Goal: Book appointment/travel/reservation

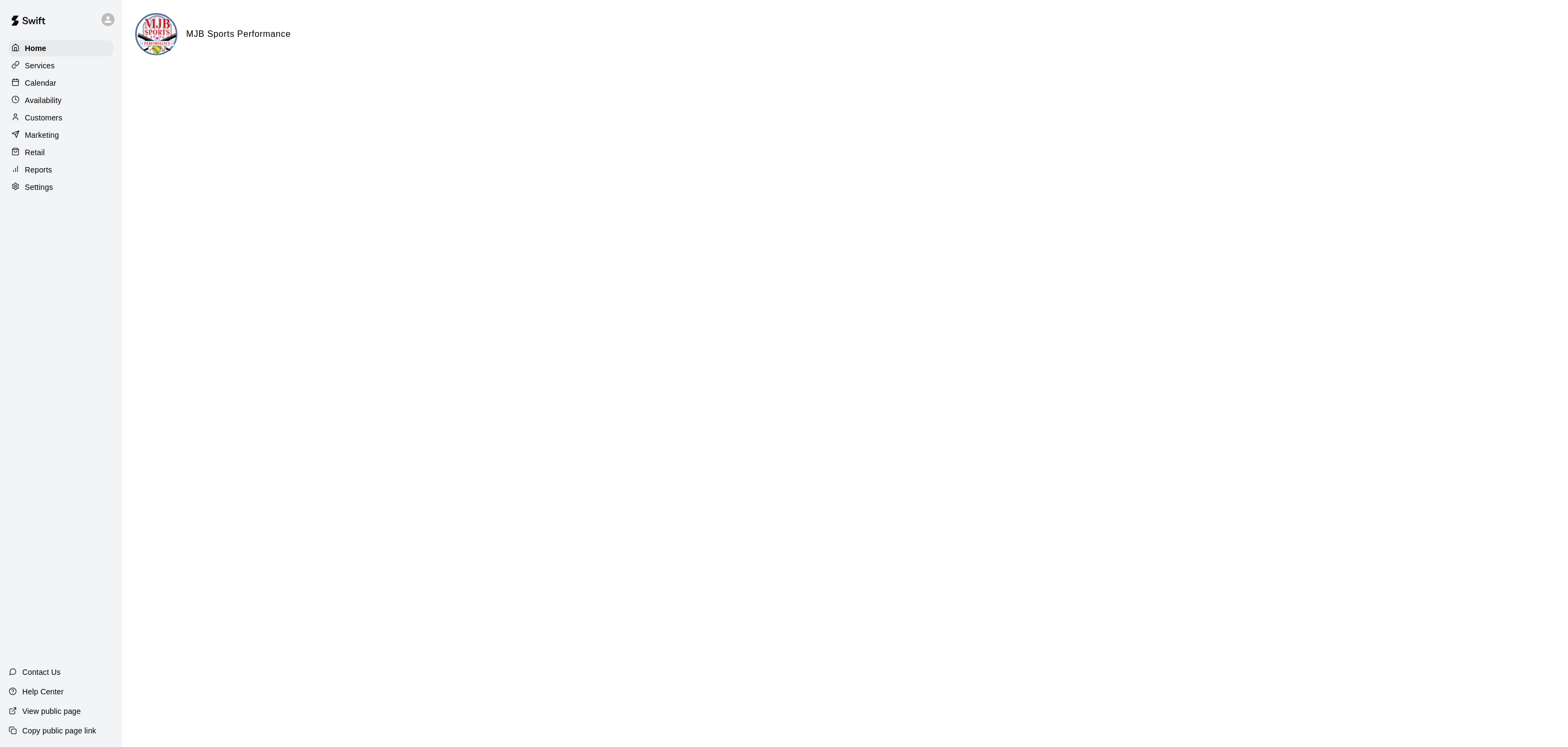
click at [80, 82] on div "Calendar" at bounding box center [61, 83] width 105 height 16
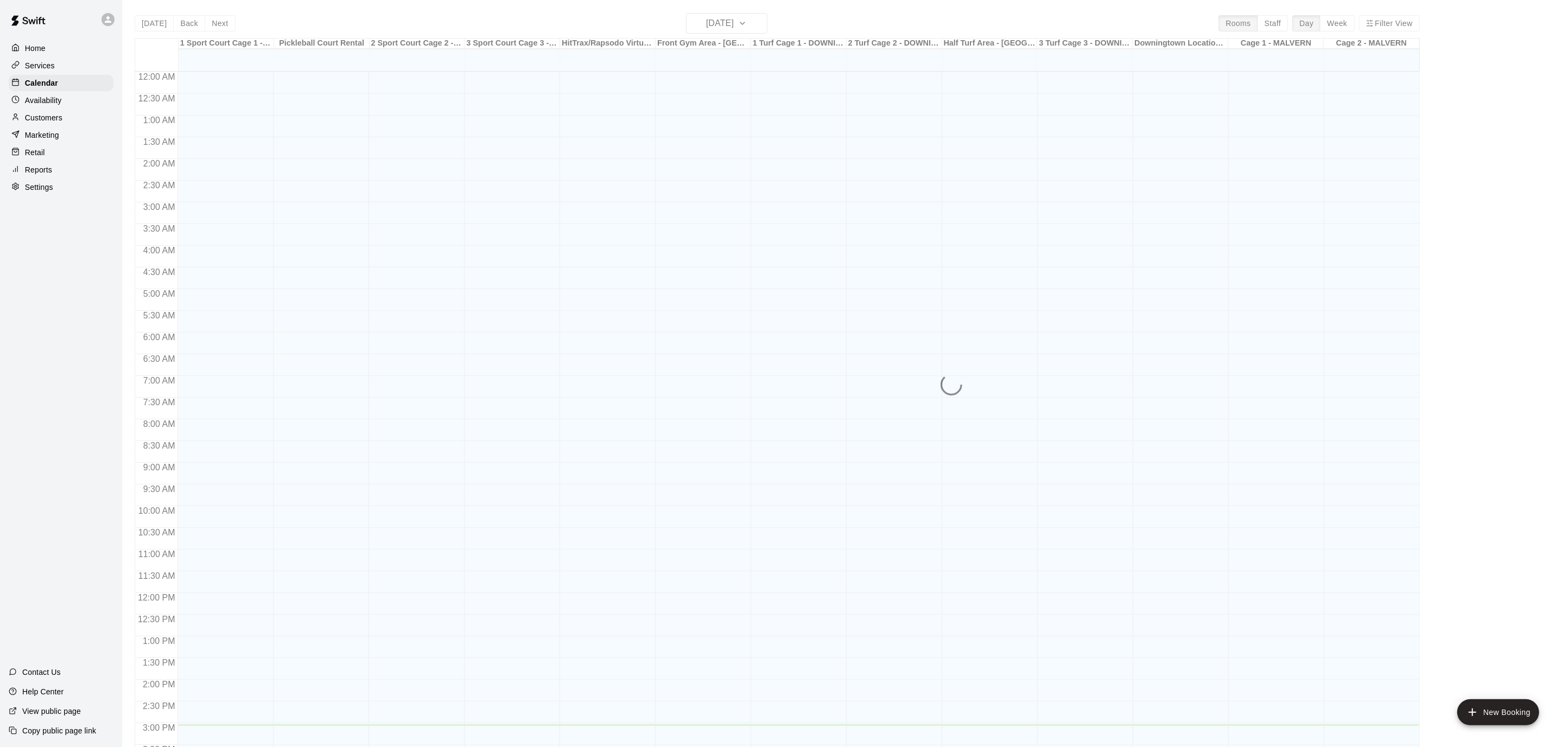
scroll to position [321, 0]
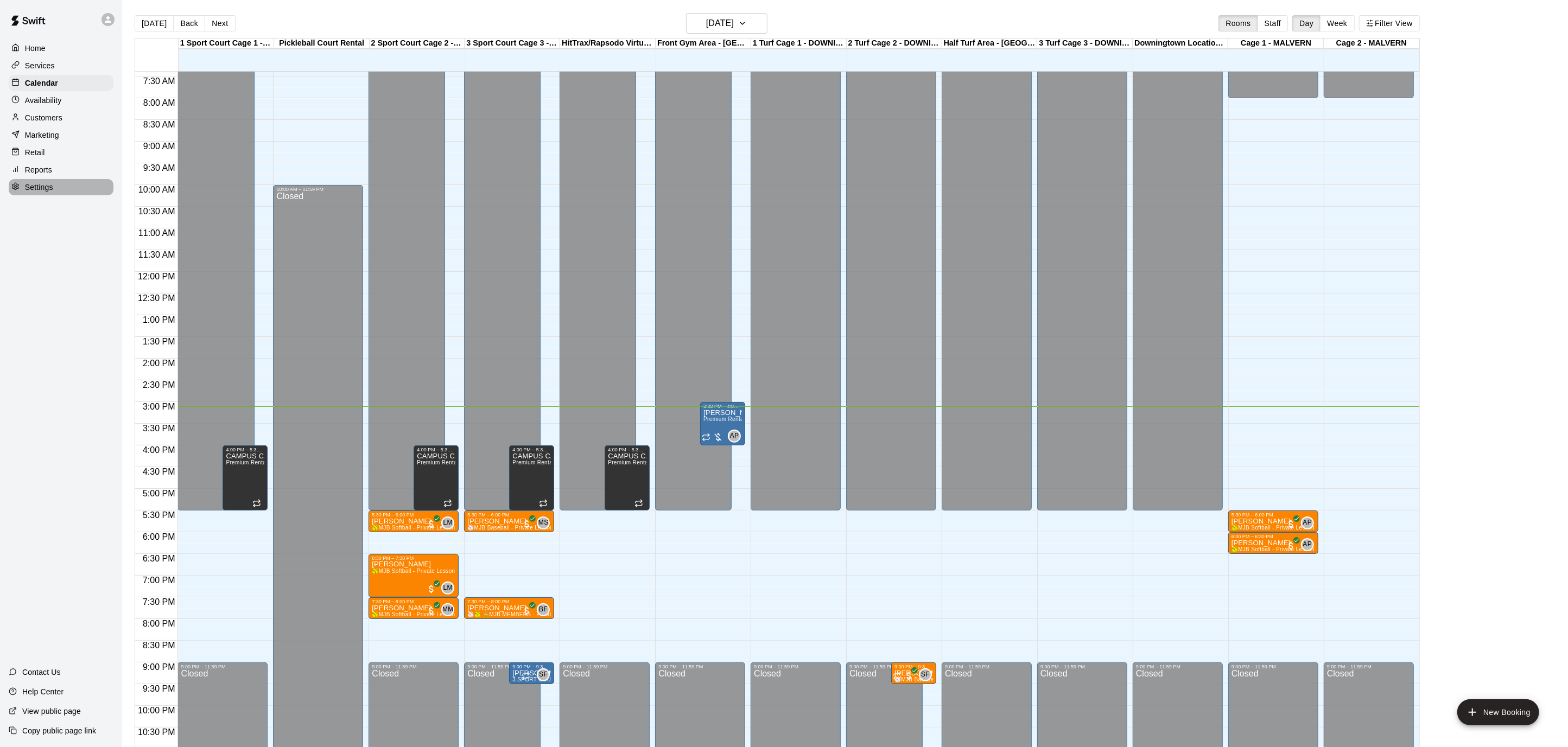
click at [51, 186] on p "Settings" at bounding box center [39, 187] width 28 height 11
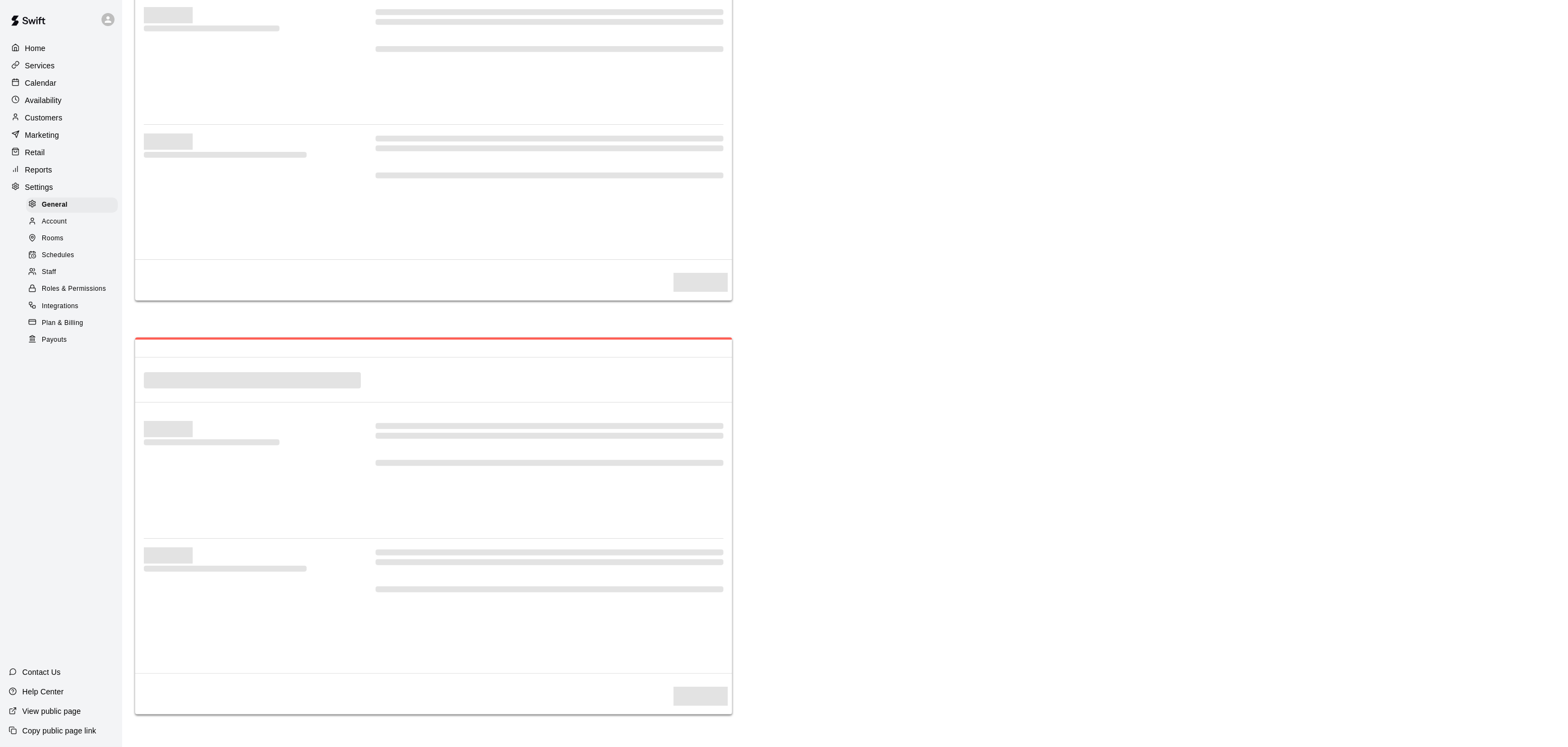
select select "**"
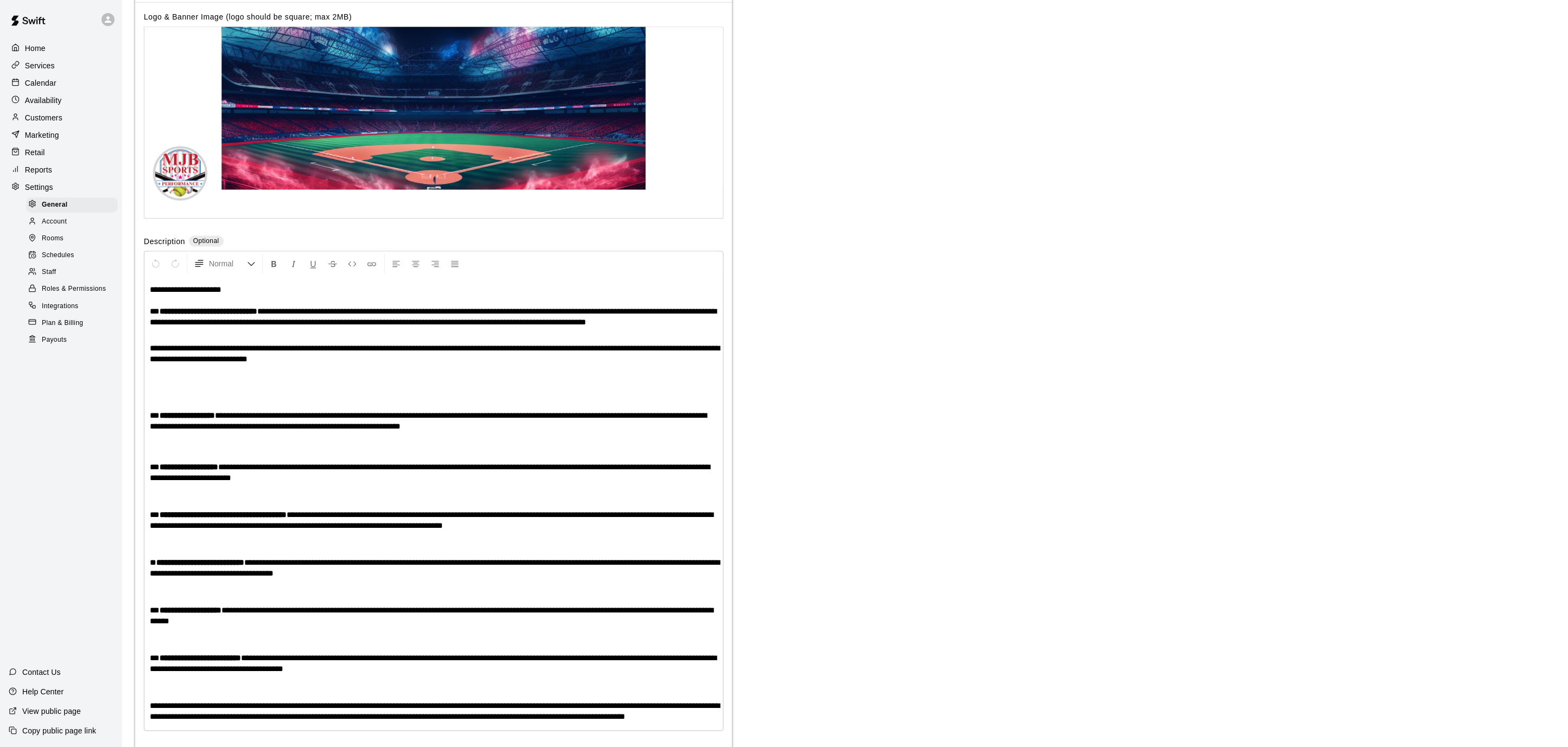
scroll to position [2025, 0]
click at [55, 335] on span "Payouts" at bounding box center [54, 340] width 25 height 11
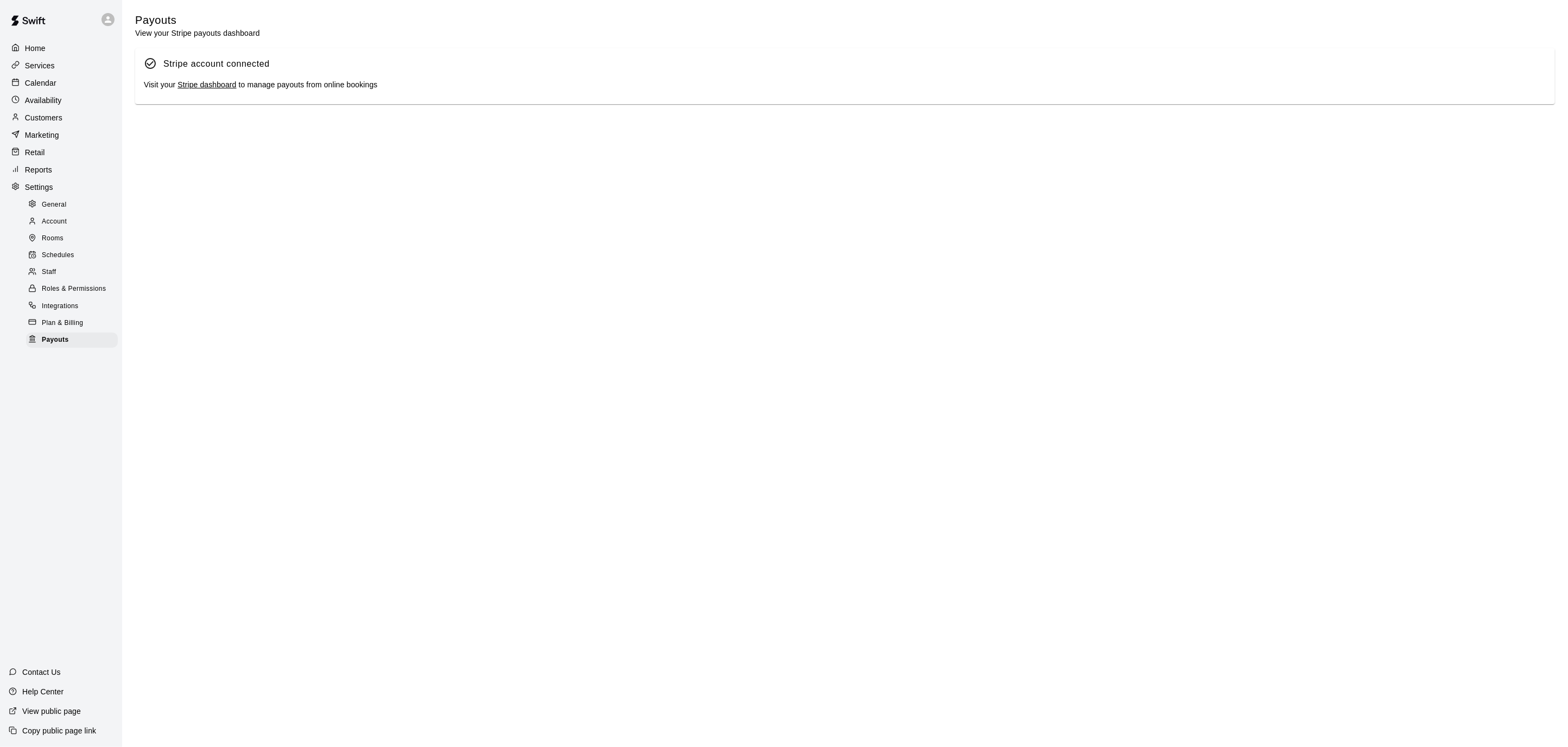
click at [226, 85] on link "Stripe dashboard" at bounding box center [207, 85] width 58 height 9
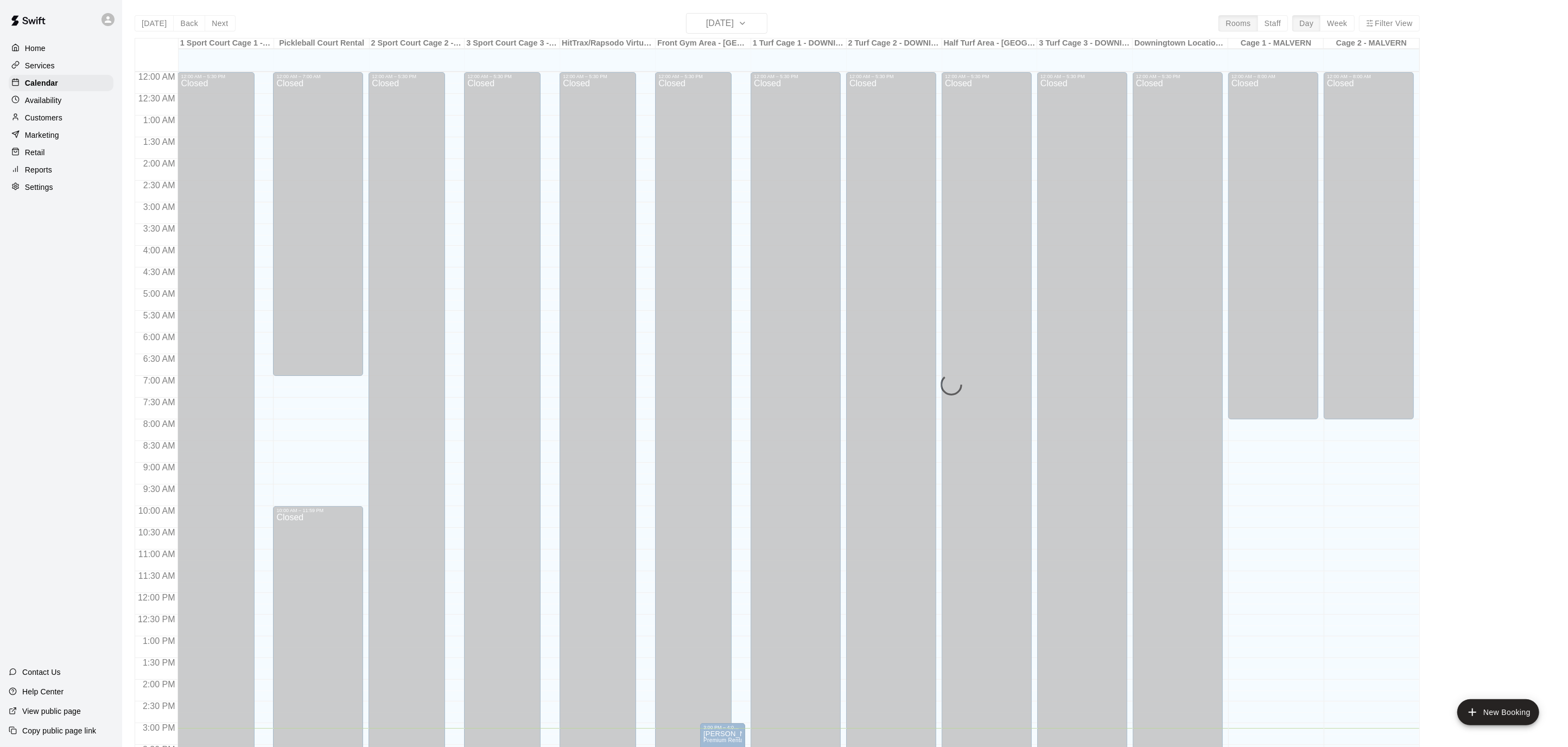
scroll to position [321, 0]
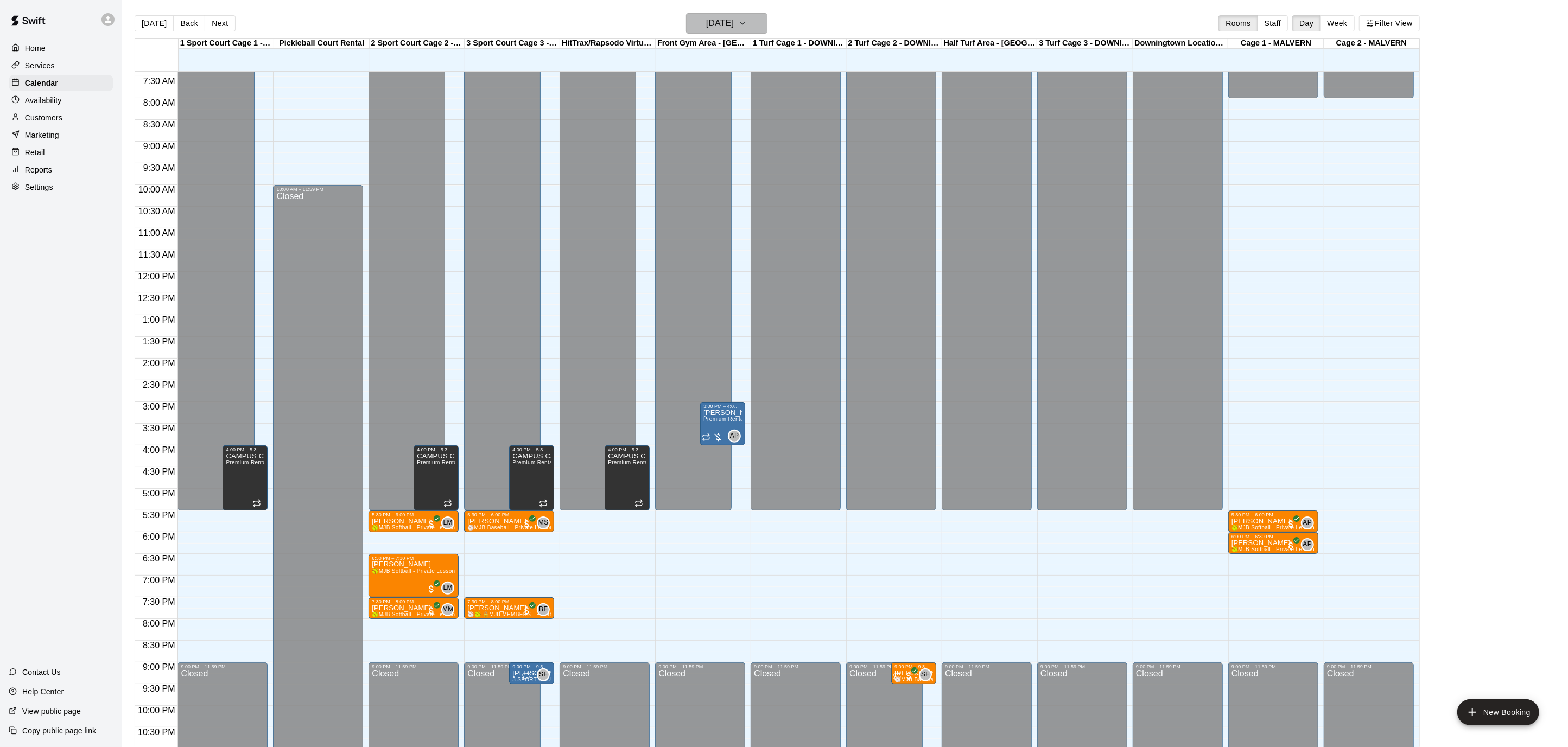
click at [747, 28] on icon "button" at bounding box center [743, 23] width 9 height 13
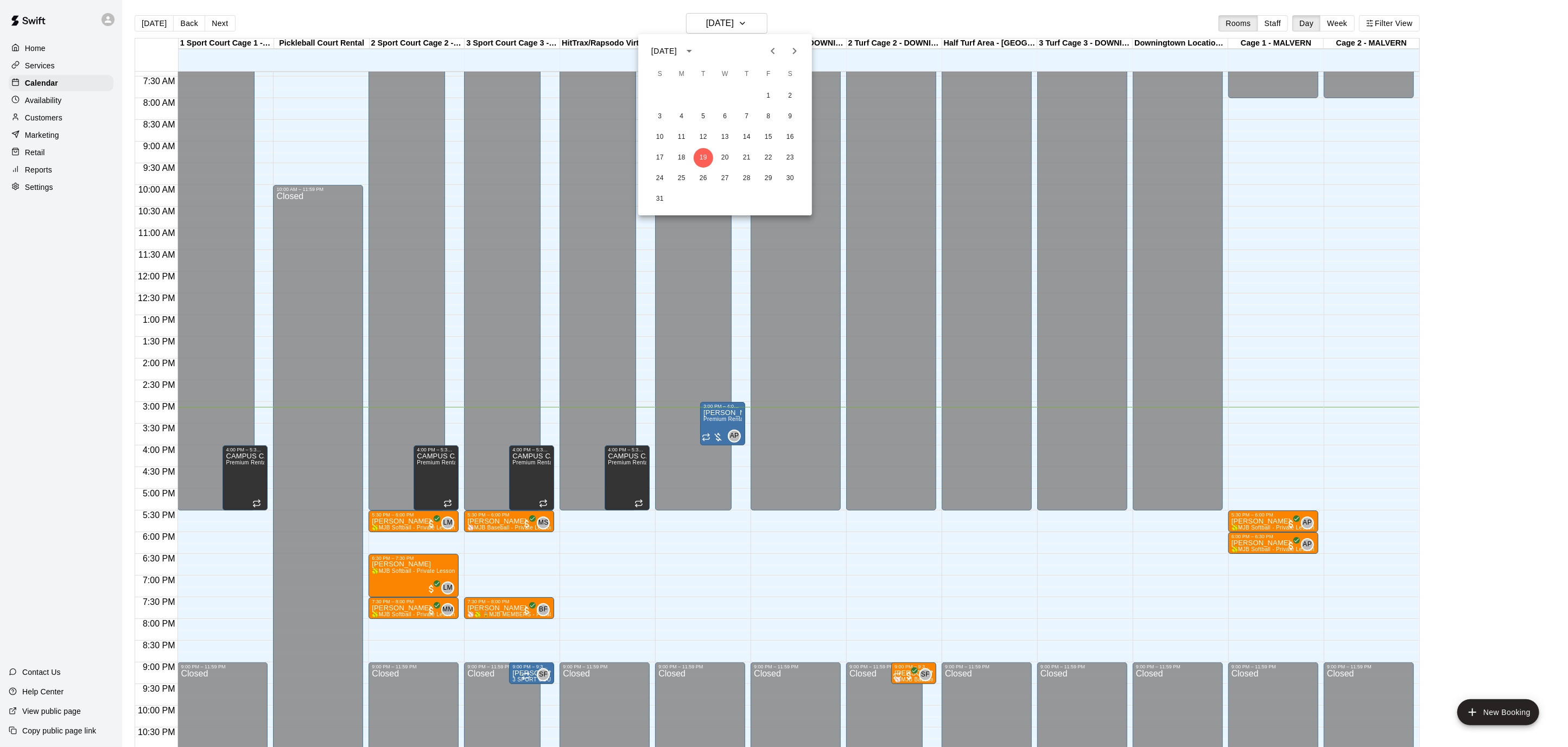
click at [798, 54] on icon "Next month" at bounding box center [794, 50] width 13 height 13
click at [799, 55] on icon "Next month" at bounding box center [794, 50] width 13 height 13
click at [799, 54] on icon "Next month" at bounding box center [794, 50] width 13 height 13
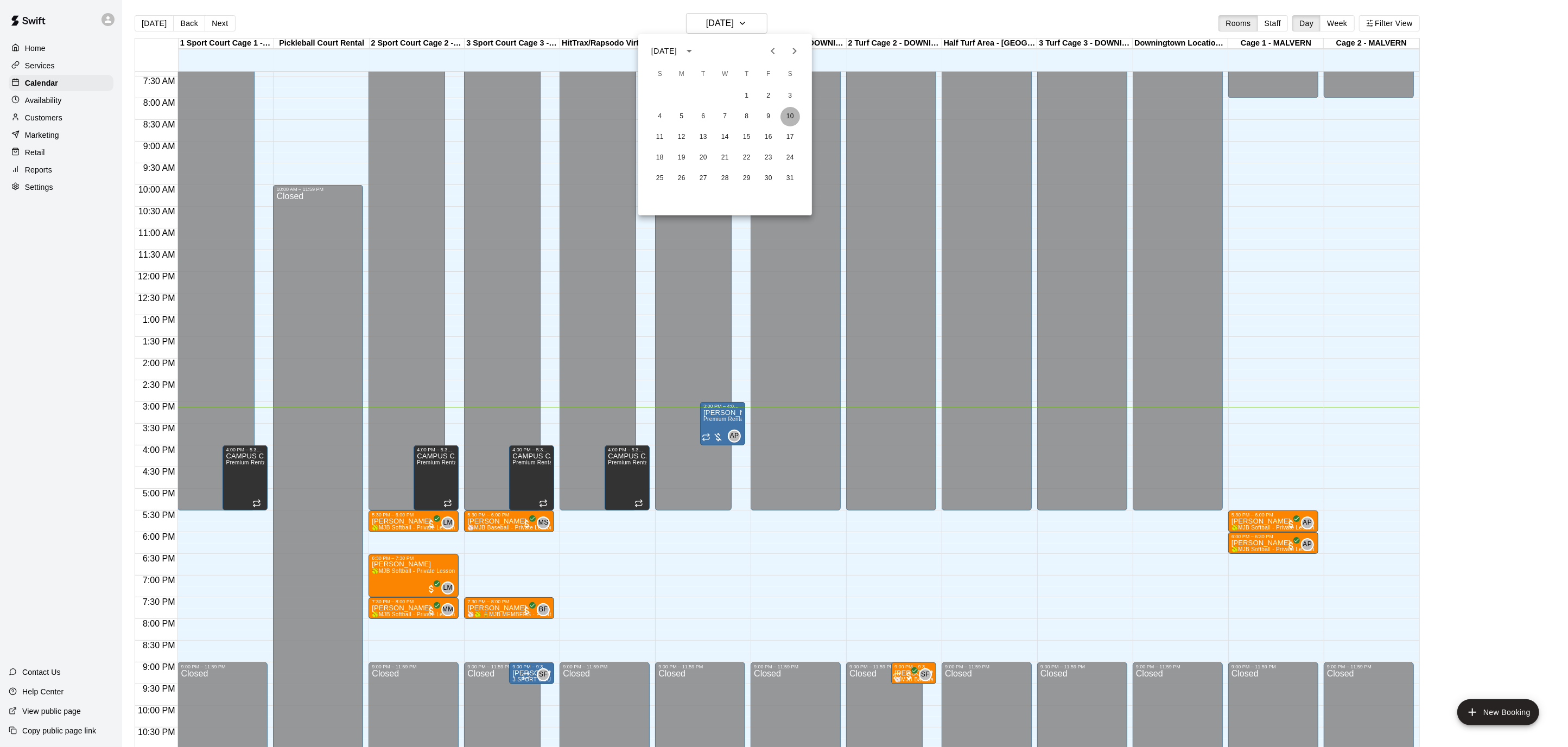
click at [796, 111] on button "10" at bounding box center [790, 117] width 19 height 19
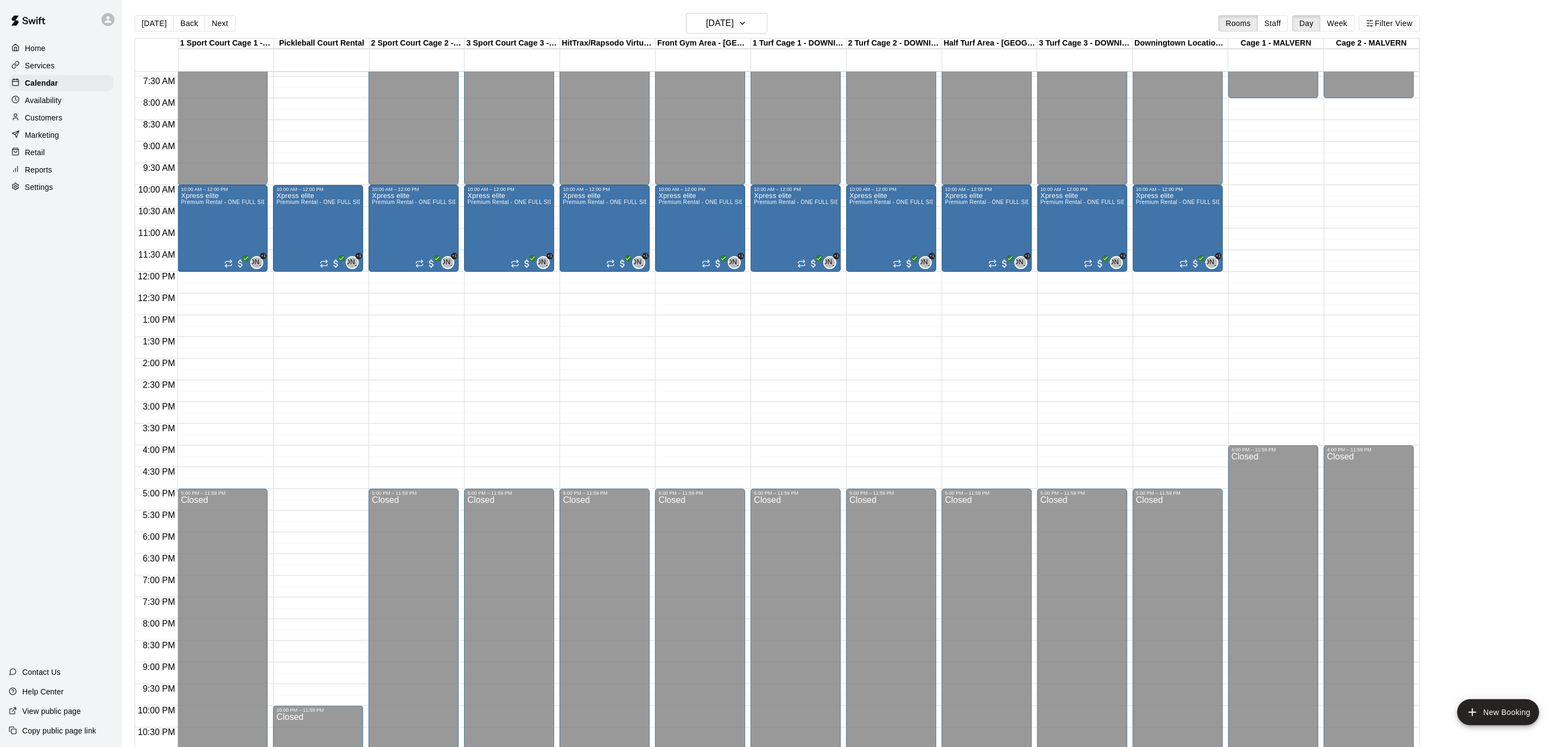
click at [872, 282] on div "12:00 AM – 10:00 AM Closed 10:00 AM – 12:00 PM Xpress elite Premium Rental - ON…" at bounding box center [891, 272] width 90 height 1041
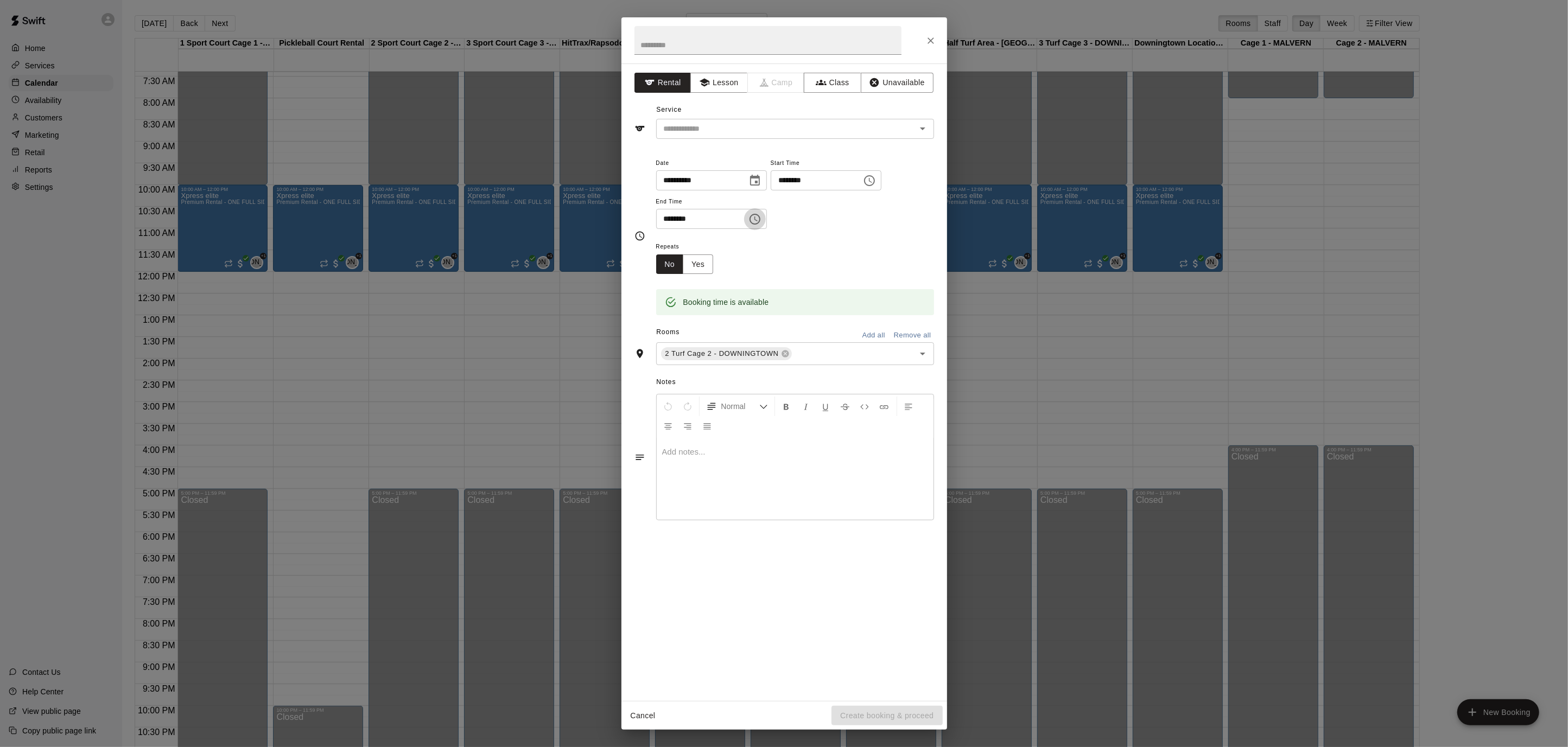
click at [761, 218] on icon "Choose time, selected time is 12:30 PM" at bounding box center [755, 219] width 13 height 13
drag, startPoint x: 669, startPoint y: 281, endPoint x: 677, endPoint y: 279, distance: 8.2
click at [669, 282] on li "02" at bounding box center [671, 283] width 26 height 20
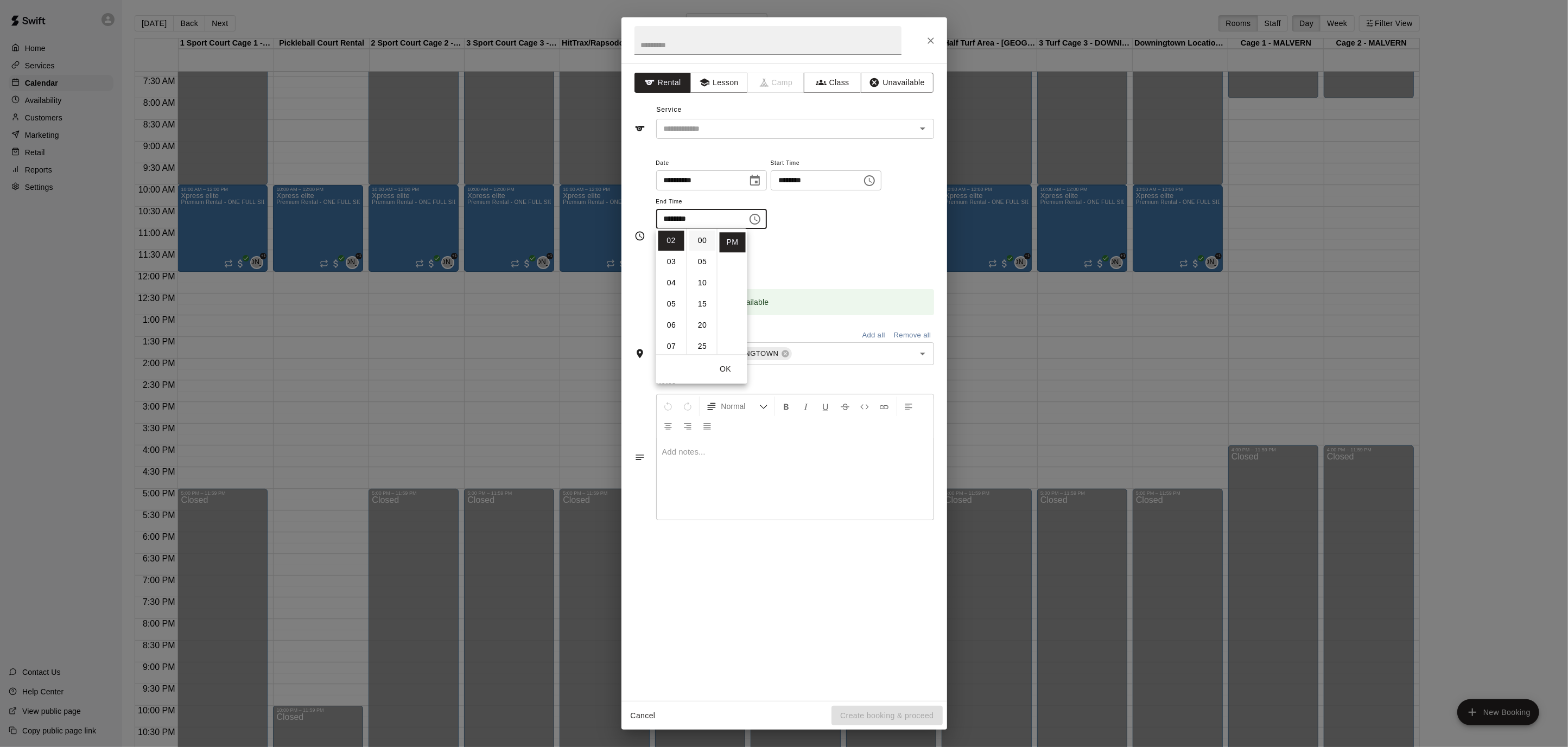
click at [704, 238] on li "00" at bounding box center [702, 240] width 26 height 20
type input "********"
click at [711, 36] on input "text" at bounding box center [768, 40] width 267 height 29
click at [701, 47] on input "text" at bounding box center [768, 40] width 267 height 29
click at [925, 131] on icon "Open" at bounding box center [922, 128] width 13 height 13
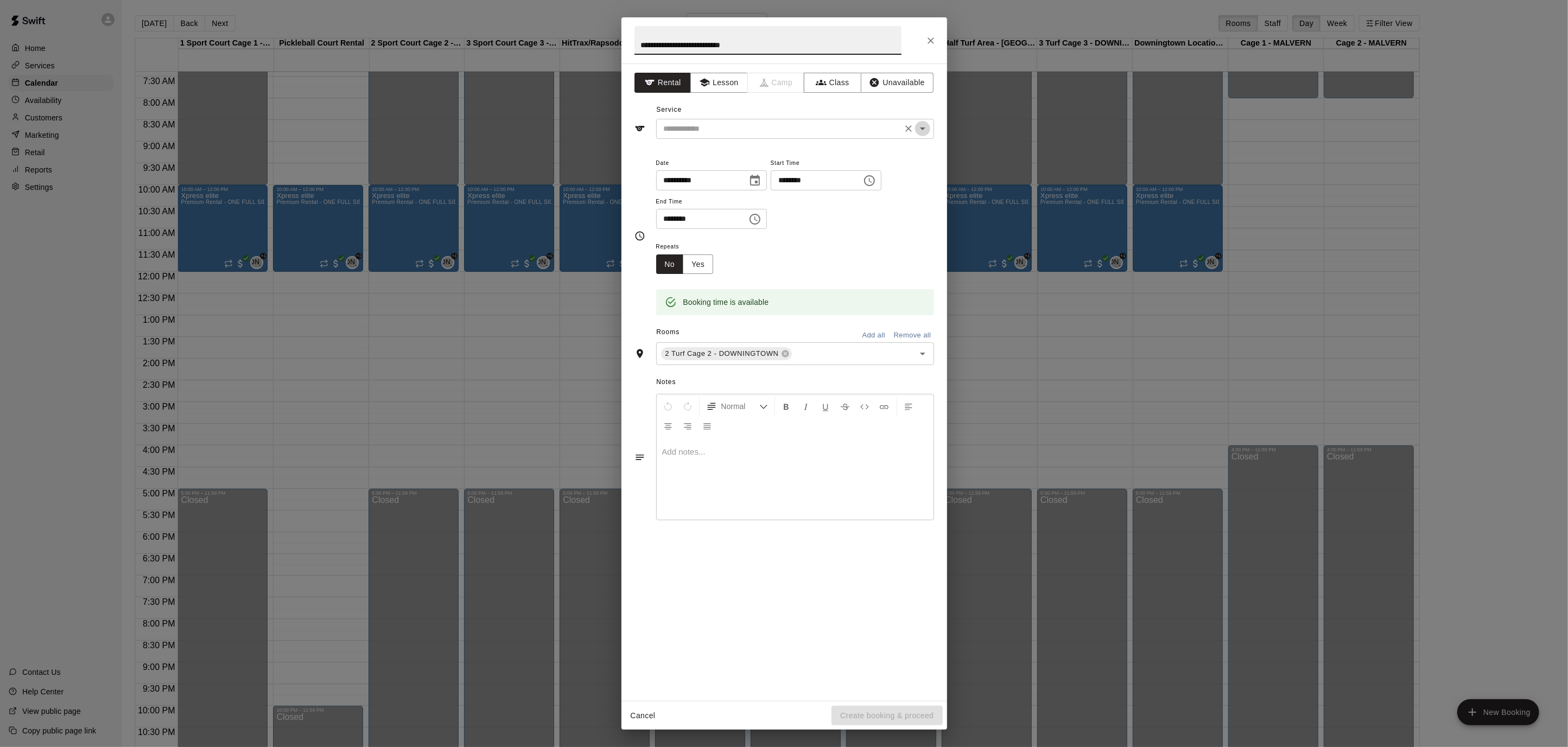
type input "**********"
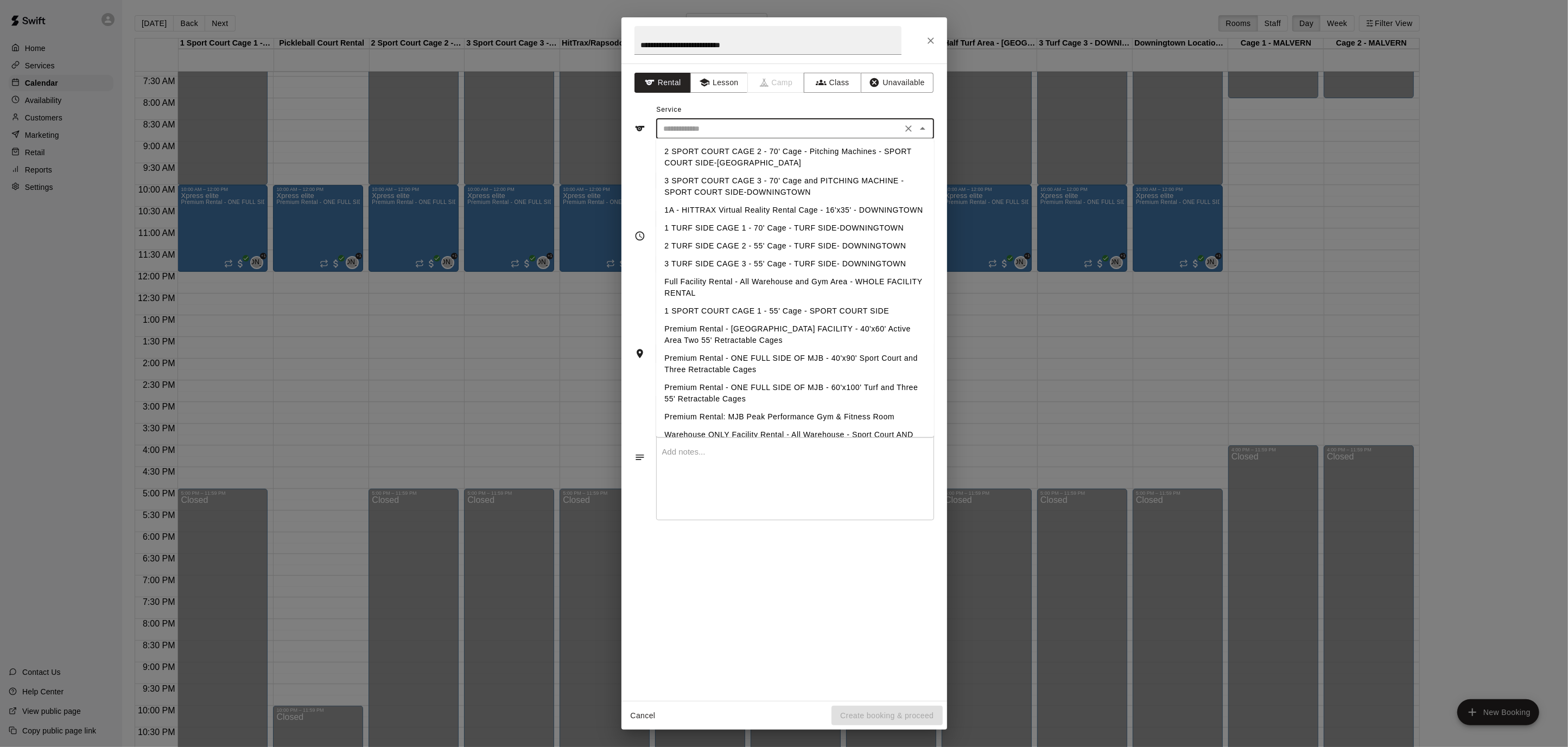
click at [899, 380] on li "Premium Rental - ONE FULL SIDE OF MJB - 60'x100' Turf and Three 55' Retractable…" at bounding box center [795, 393] width 278 height 29
type input "**********"
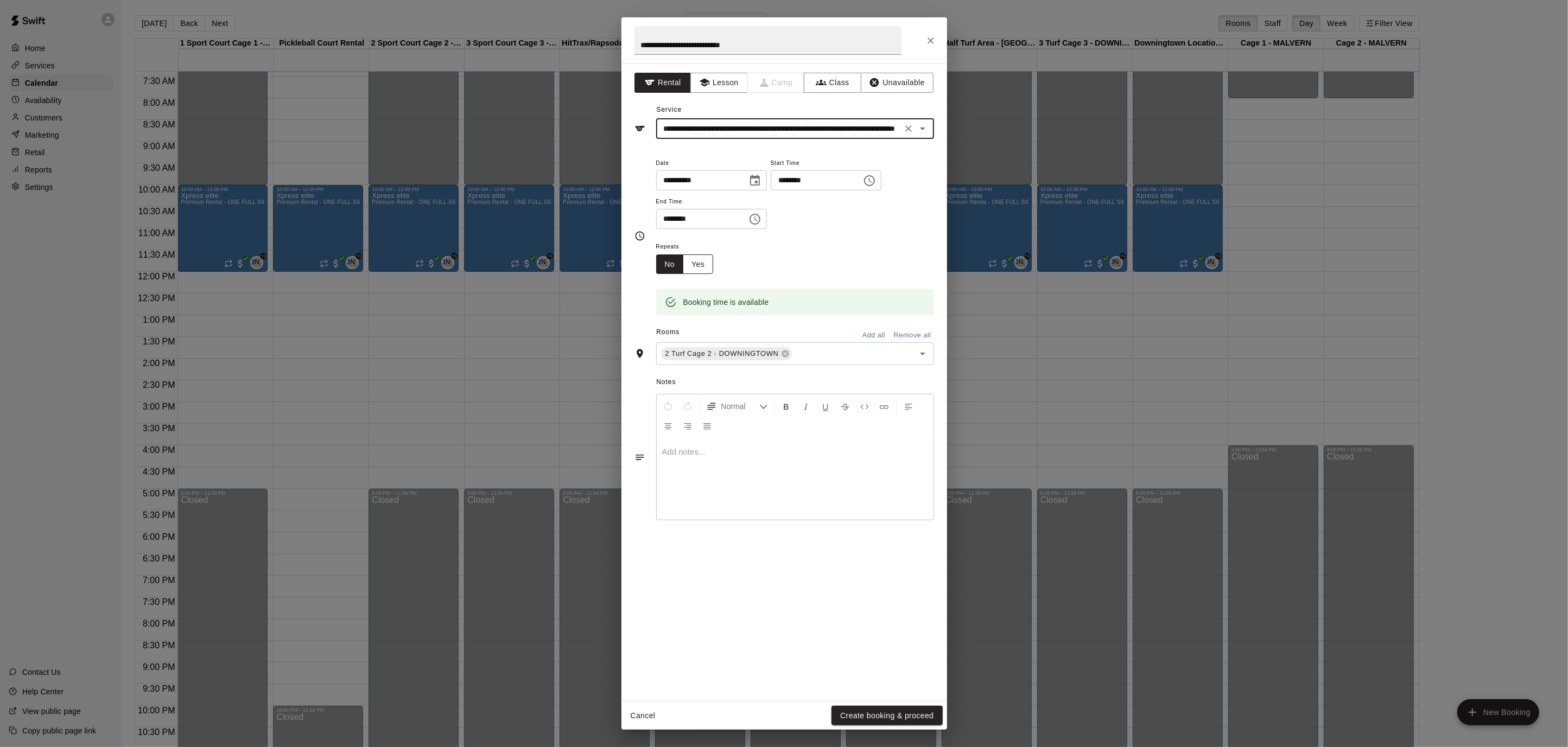
click at [700, 259] on button "Yes" at bounding box center [698, 264] width 30 height 20
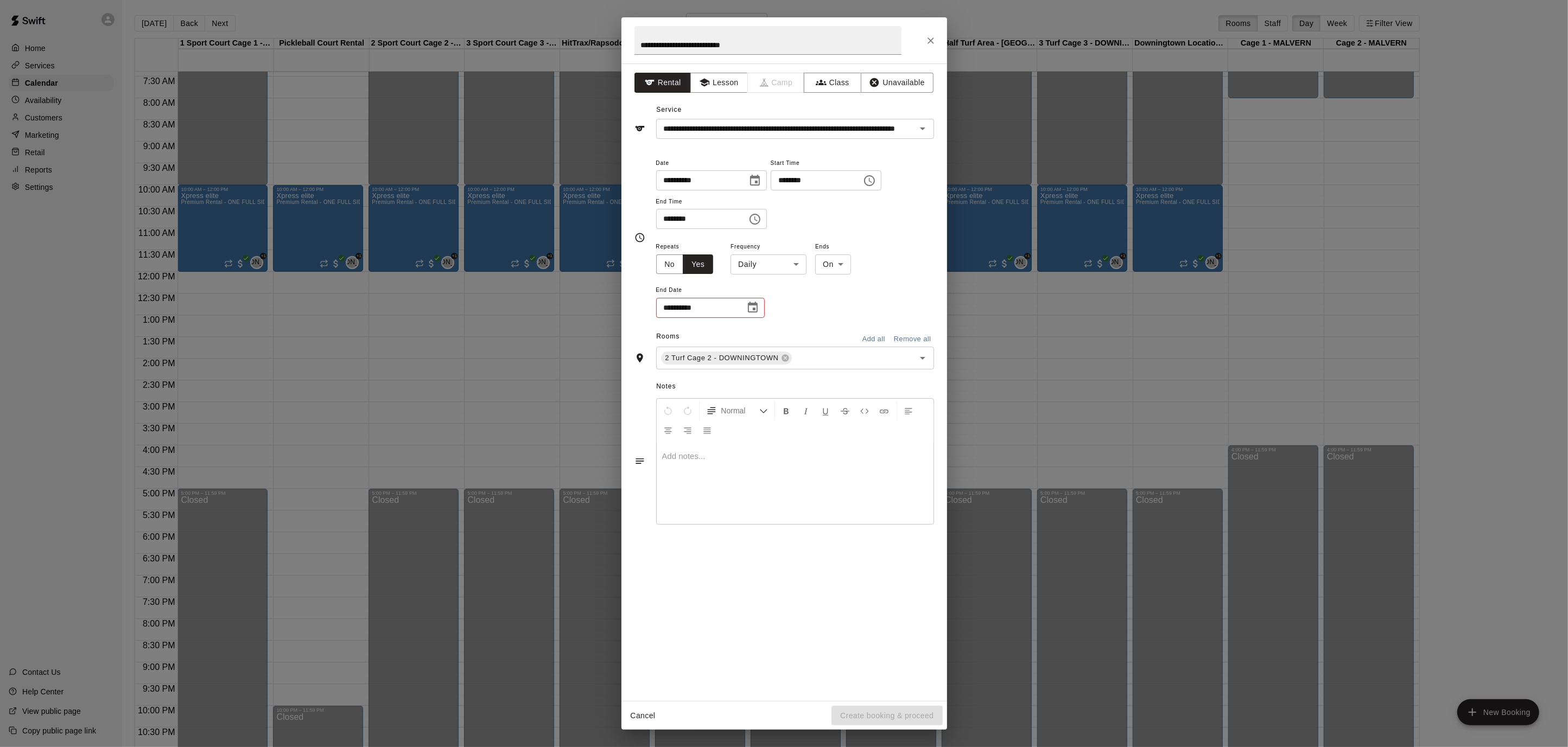
click at [799, 265] on body "Home Services Calendar Availability Customers Marketing Retail Reports Settings…" at bounding box center [784, 382] width 1568 height 764
click at [784, 305] on li "Weekly on Saturday" at bounding box center [768, 305] width 136 height 18
type input "******"
click at [748, 311] on icon "Choose date" at bounding box center [753, 307] width 10 height 11
click at [813, 327] on button "Next month" at bounding box center [813, 334] width 22 height 22
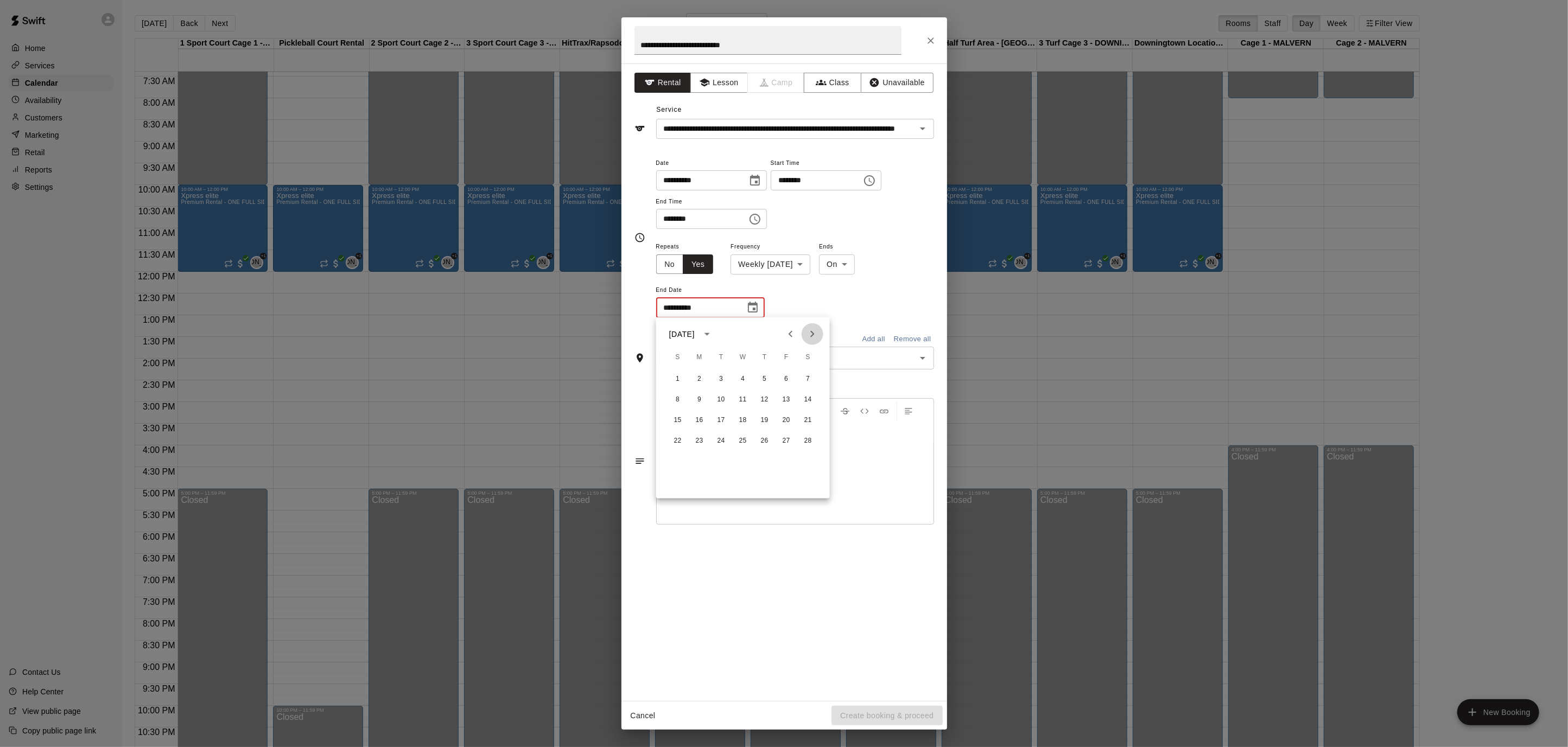
click at [813, 327] on button "Next month" at bounding box center [813, 334] width 22 height 22
click at [804, 395] on button "14" at bounding box center [808, 400] width 19 height 19
type input "**********"
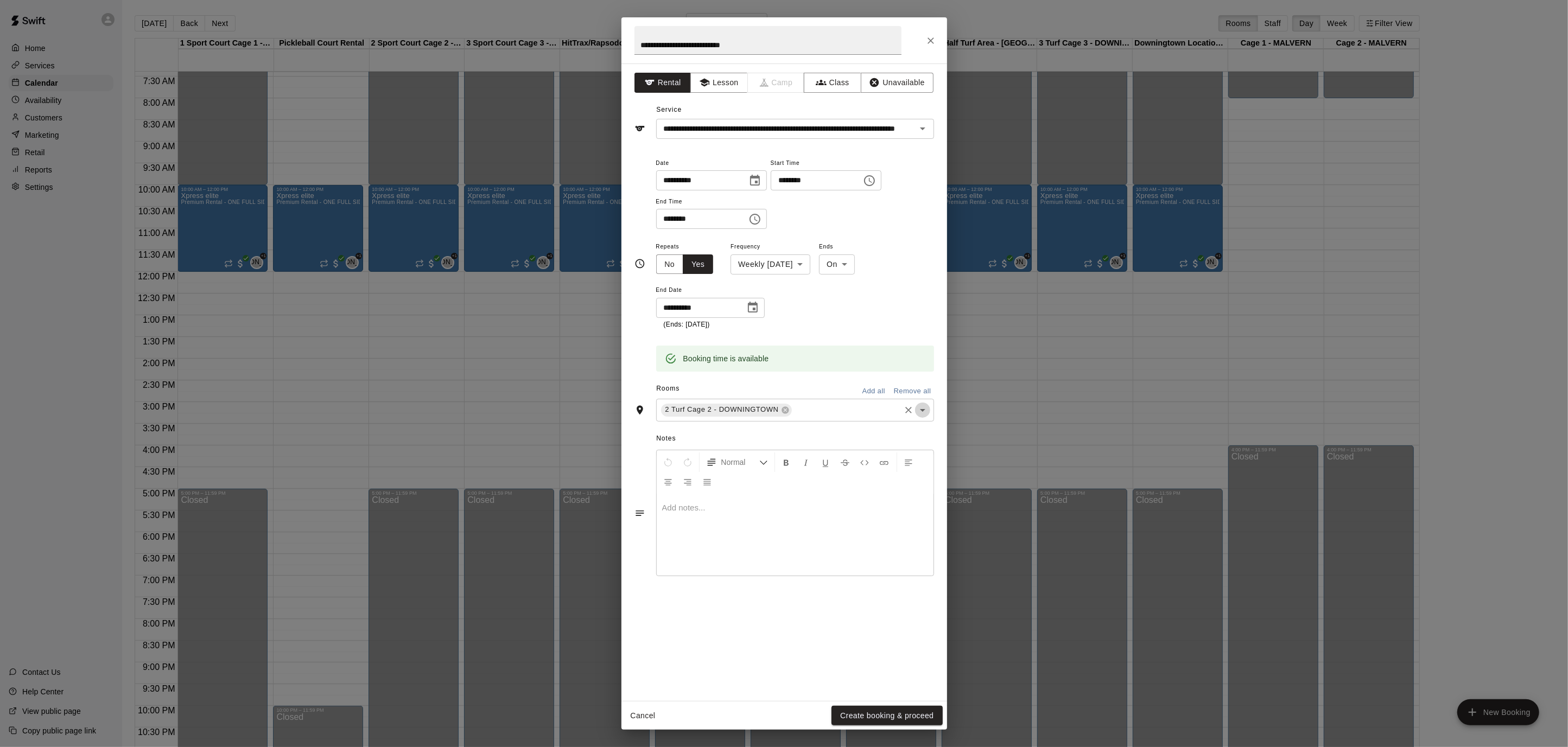
drag, startPoint x: 917, startPoint y: 405, endPoint x: 903, endPoint y: 408, distance: 14.3
click at [916, 405] on icon "Open" at bounding box center [922, 409] width 13 height 13
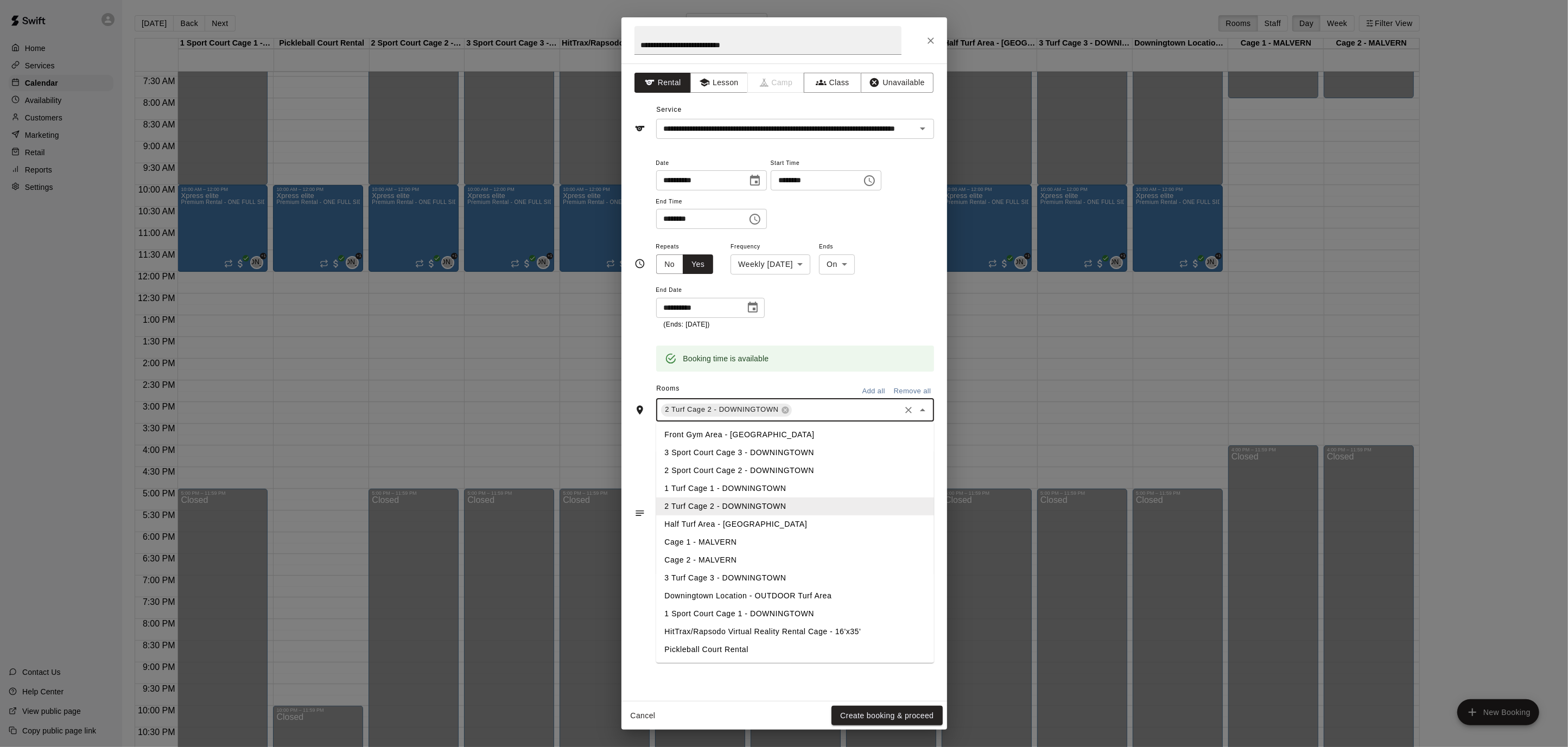
click at [797, 490] on li "1 Turf Cage 1 - DOWNINGTOWN" at bounding box center [795, 488] width 278 height 18
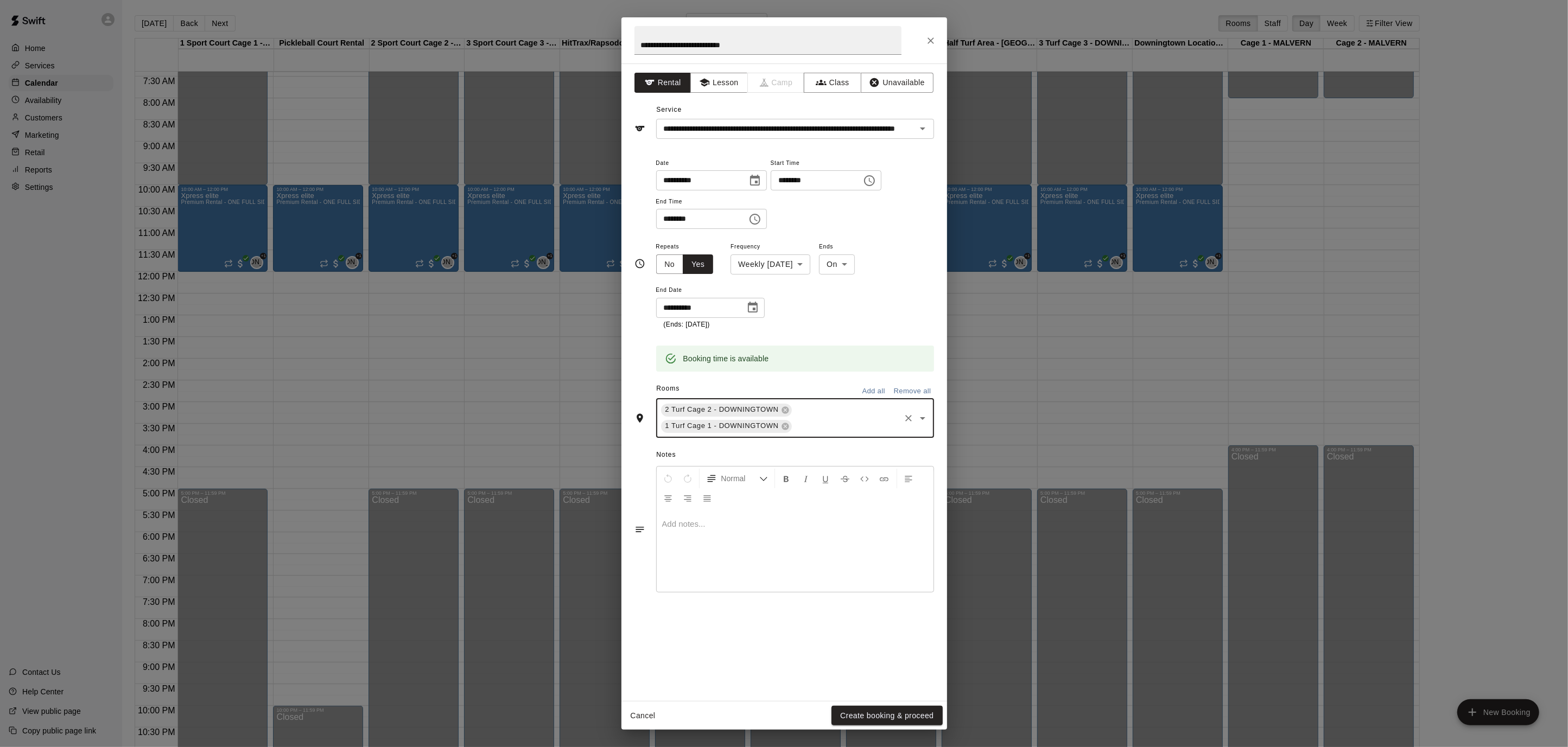
click at [926, 415] on icon "Open" at bounding box center [922, 418] width 13 height 13
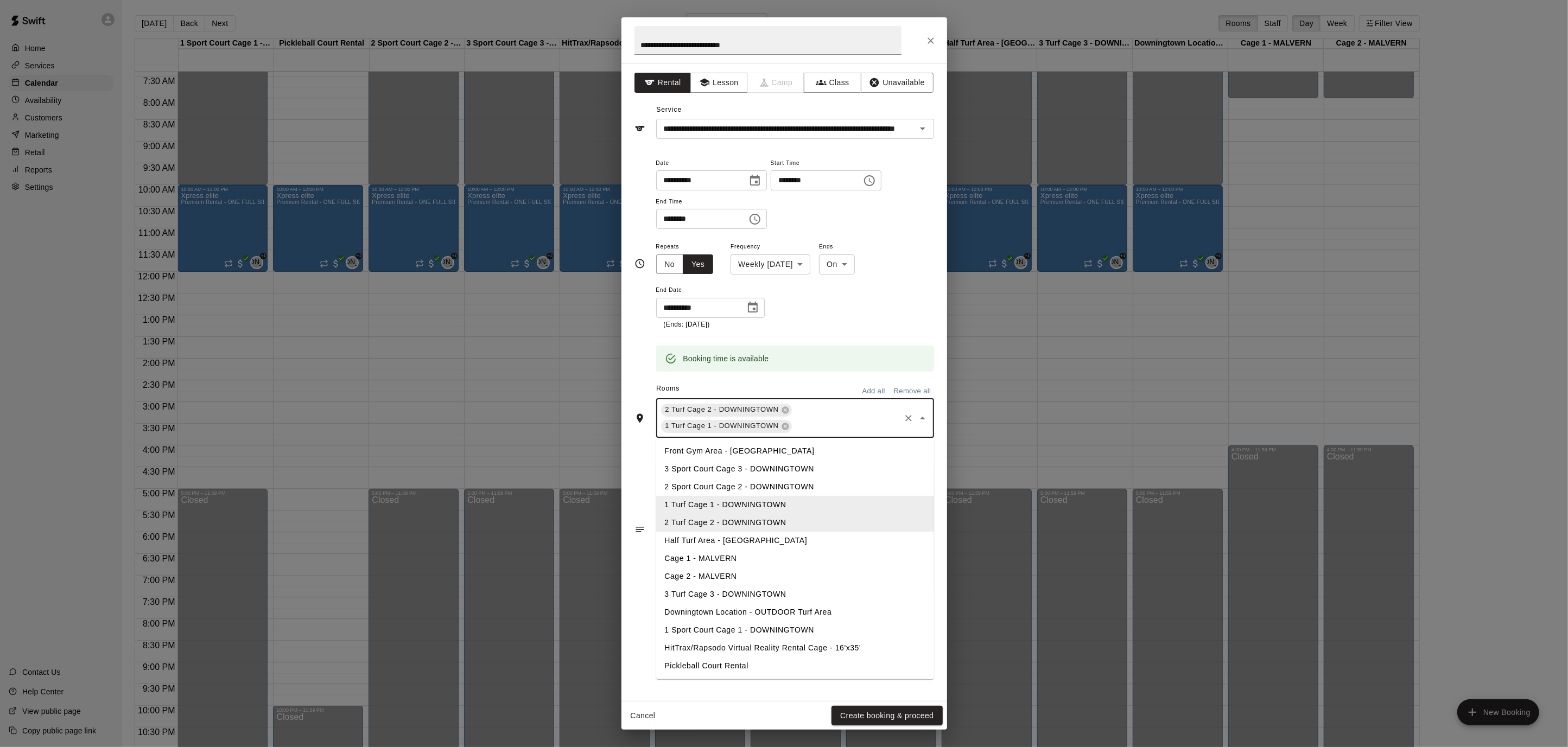
click at [782, 538] on li "Half Turf Area - [GEOGRAPHIC_DATA]" at bounding box center [795, 540] width 278 height 18
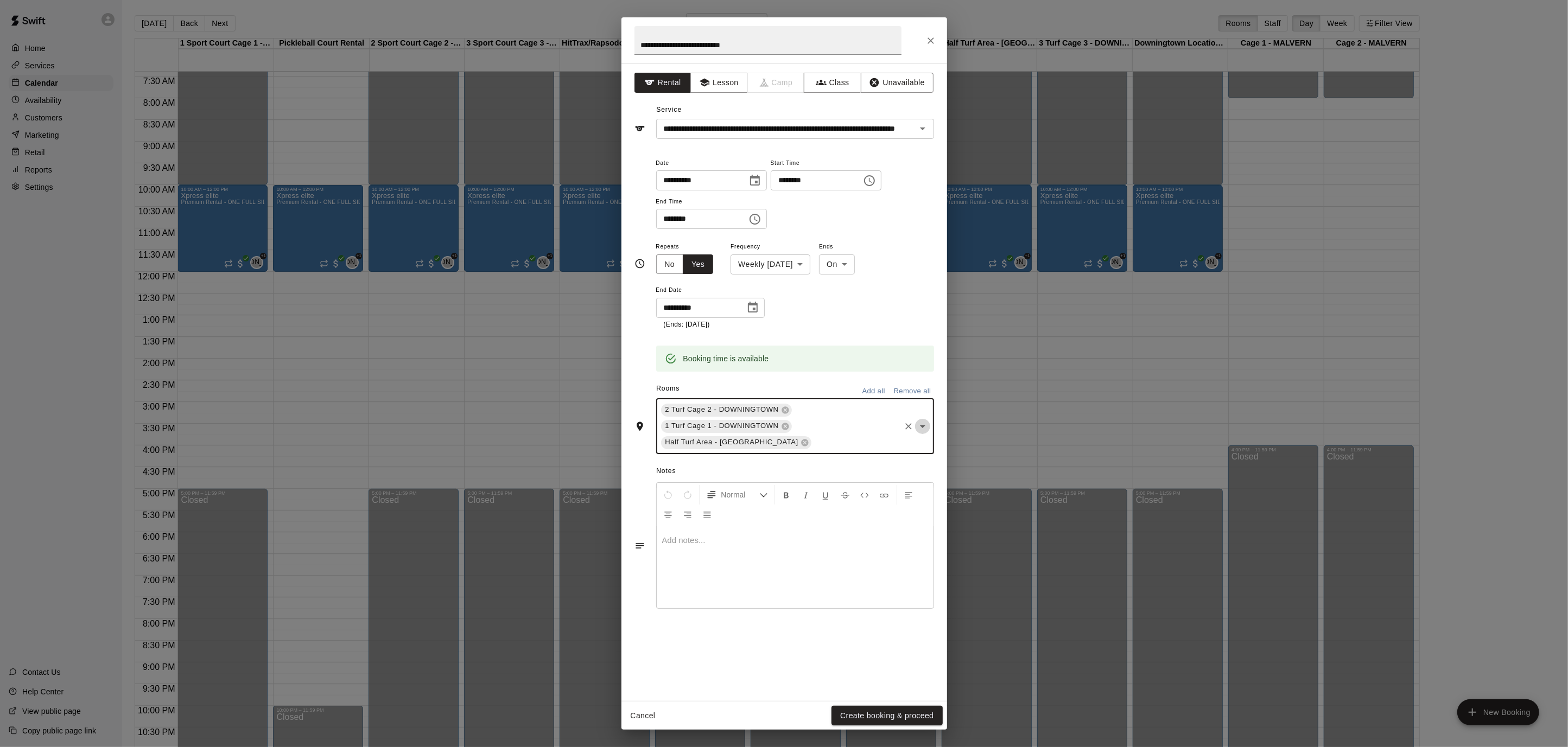
click at [921, 426] on icon "Open" at bounding box center [922, 426] width 13 height 13
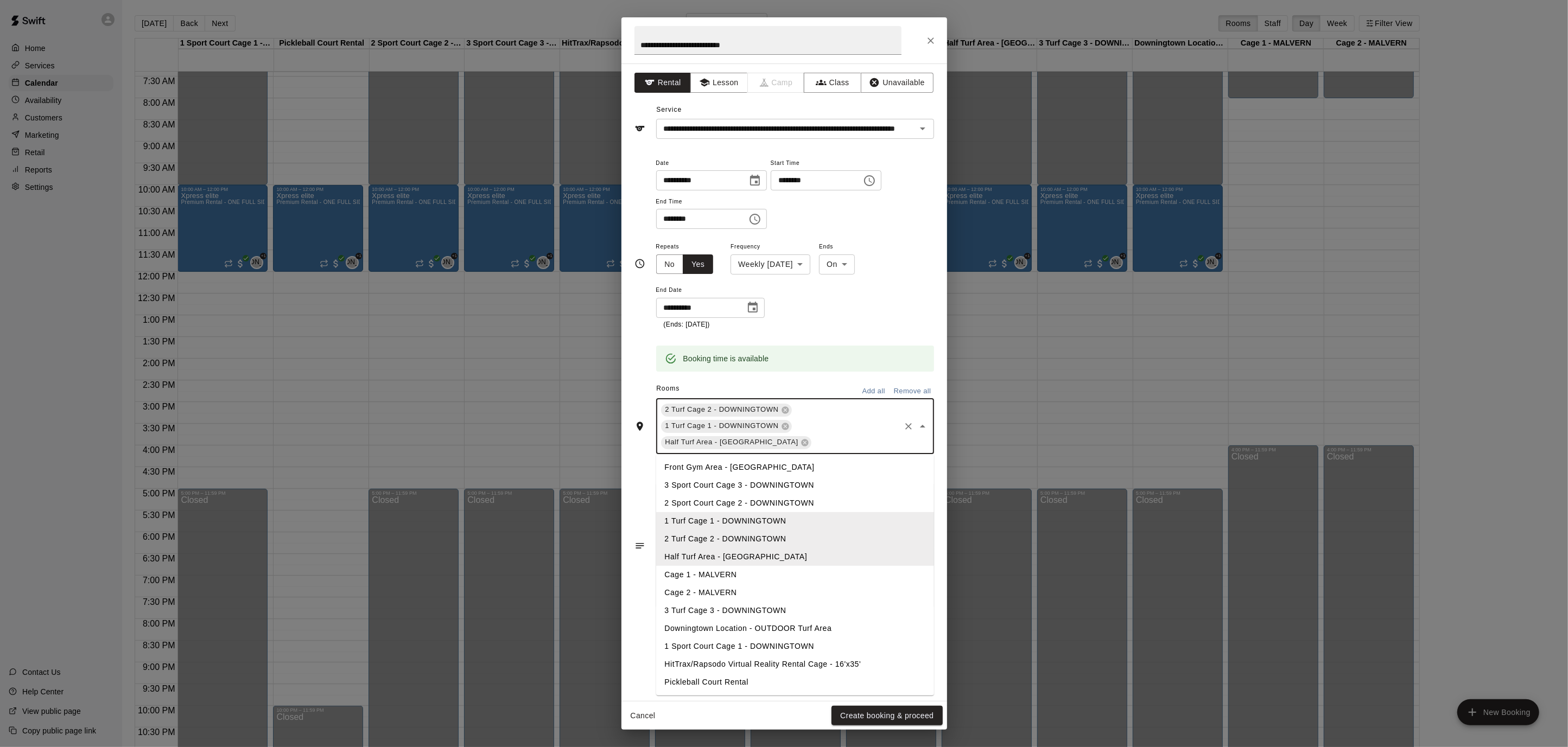
click at [780, 606] on li "3 Turf Cage 3 - DOWNINGTOWN" at bounding box center [795, 610] width 278 height 18
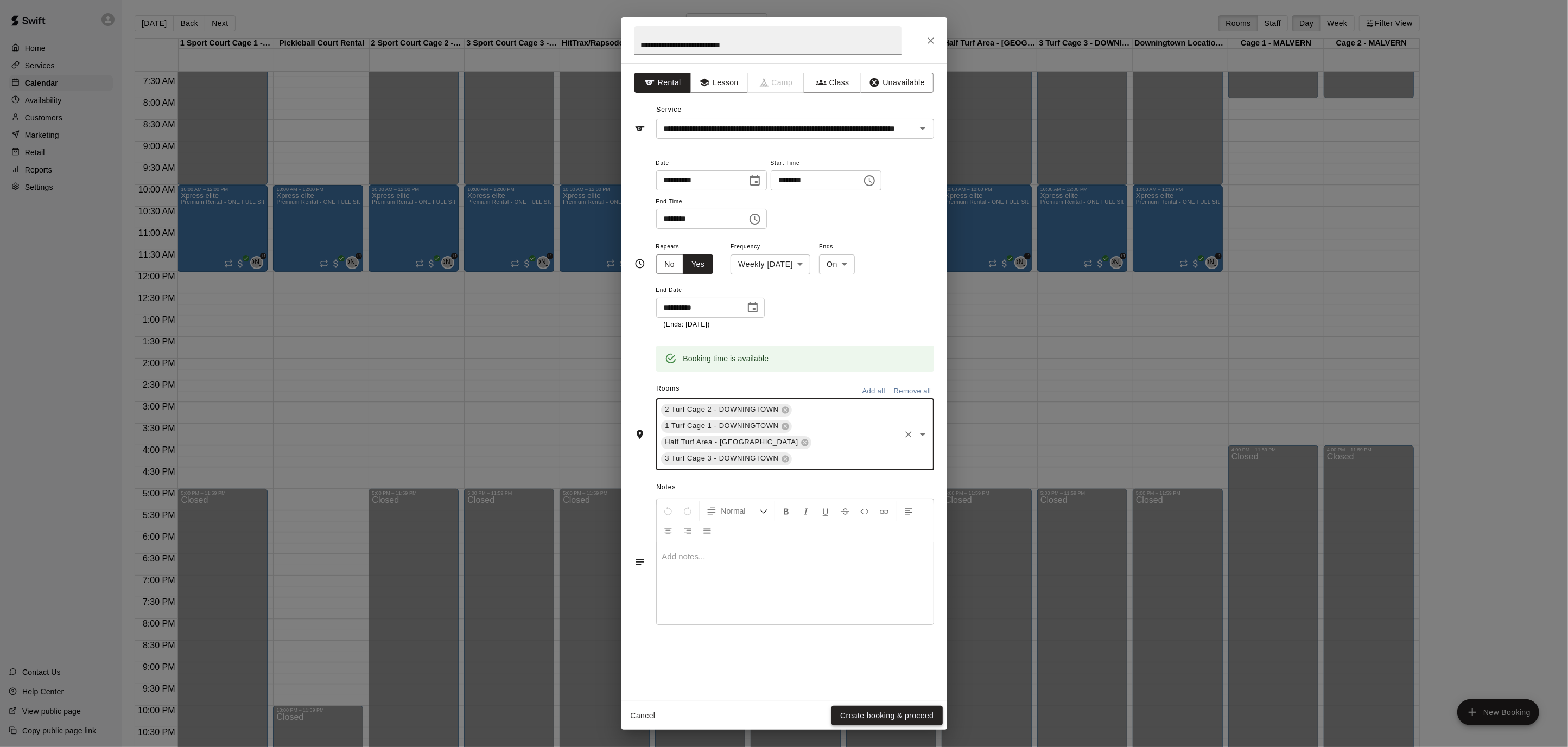
click at [876, 721] on button "Create booking & proceed" at bounding box center [887, 715] width 111 height 20
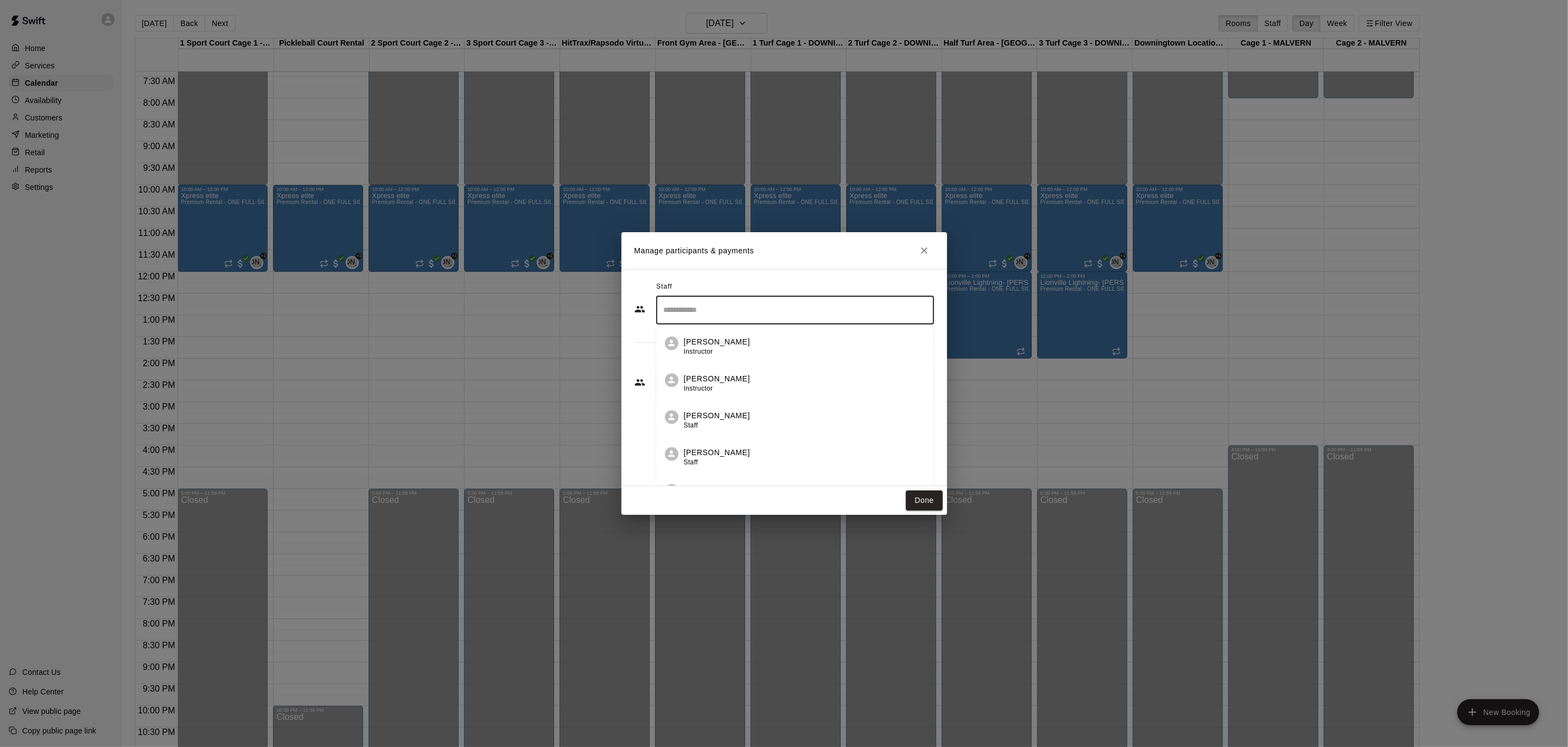
click at [735, 319] on input "Search staff" at bounding box center [795, 310] width 268 height 19
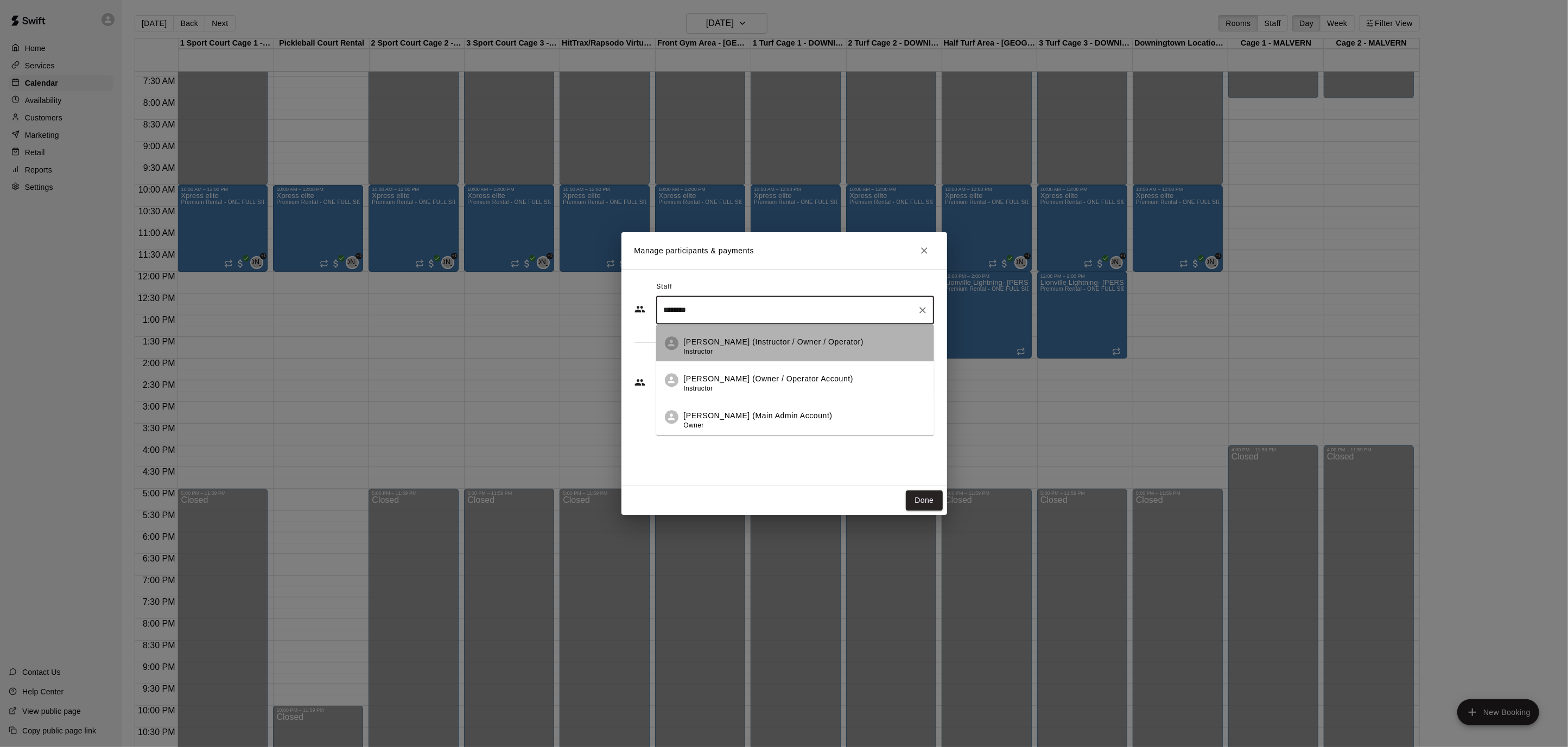
click at [777, 336] on p "Michelle Sawka (Instructor / Owner / Operator)" at bounding box center [774, 342] width 180 height 12
type input "********"
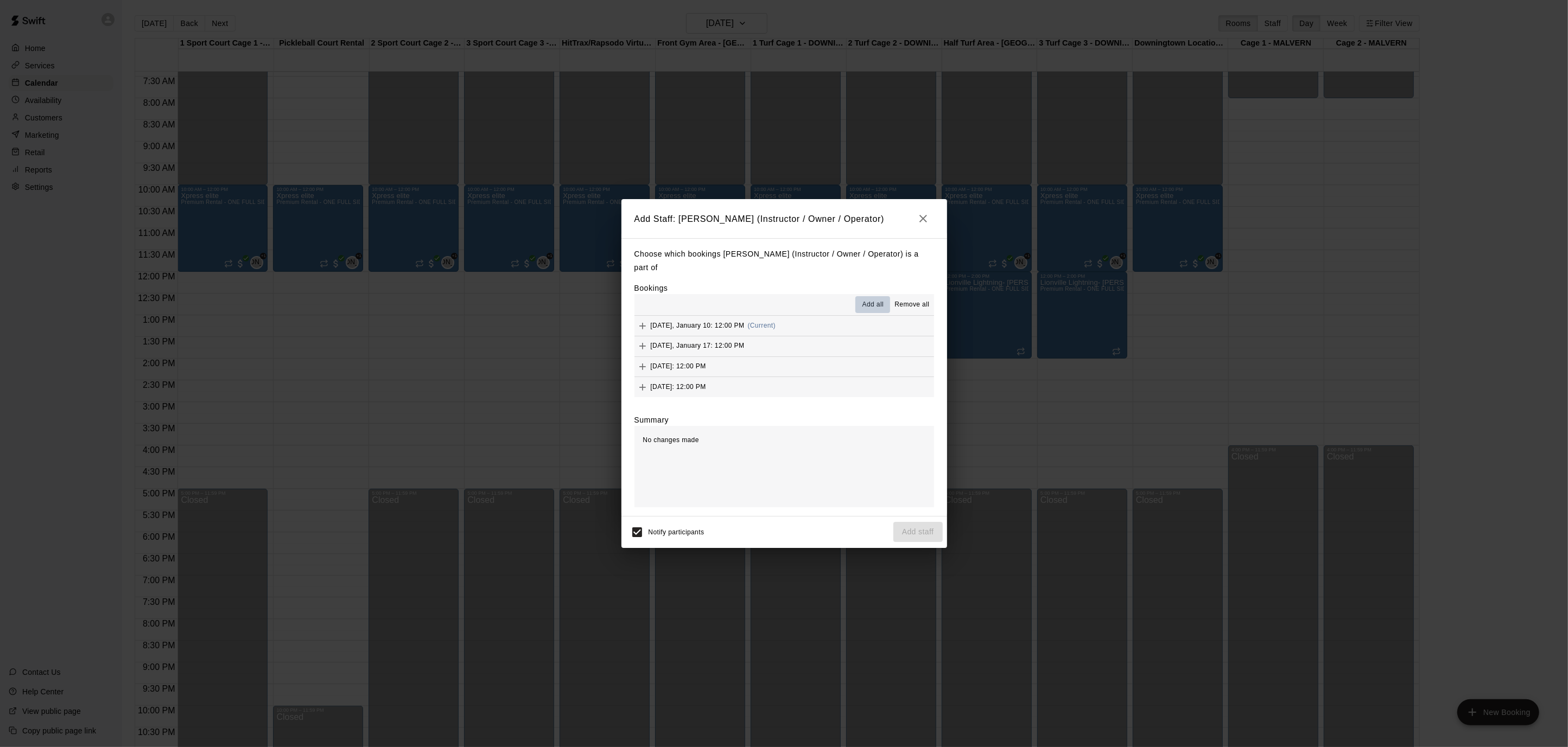
click at [874, 301] on span "Add all" at bounding box center [873, 305] width 22 height 11
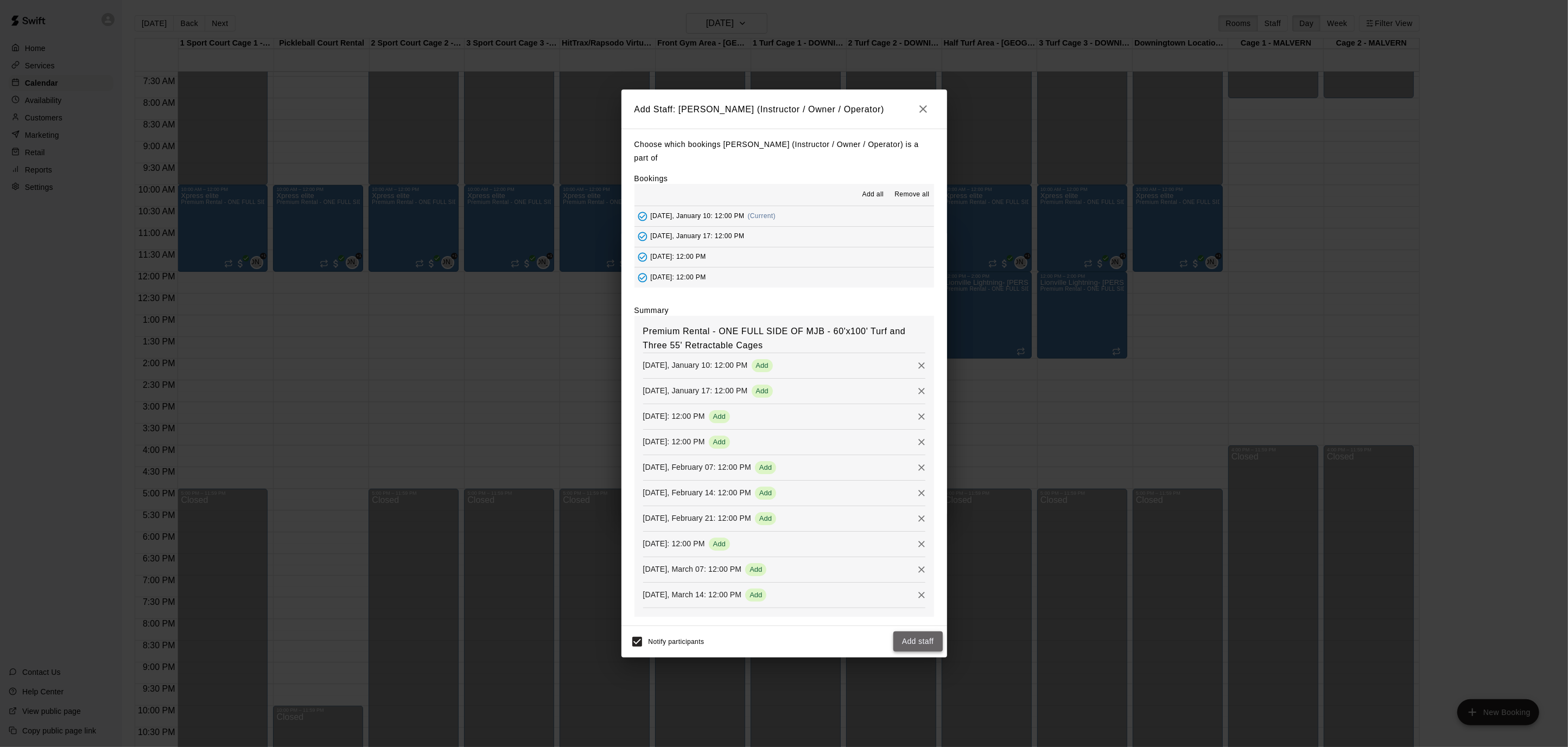
click at [912, 644] on button "Add staff" at bounding box center [918, 641] width 49 height 20
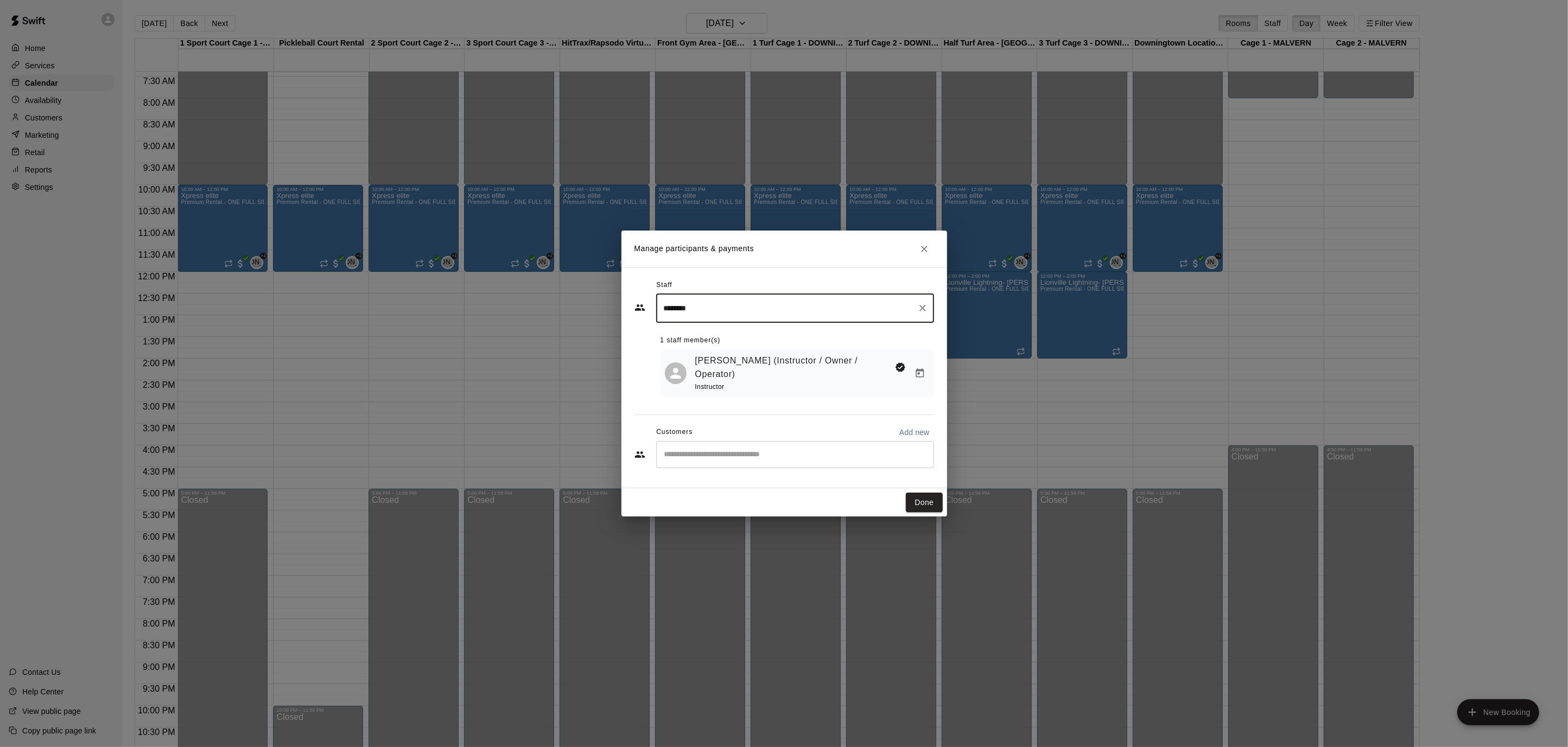
click at [749, 449] on input "Start typing to search customers..." at bounding box center [795, 454] width 268 height 11
type input "***"
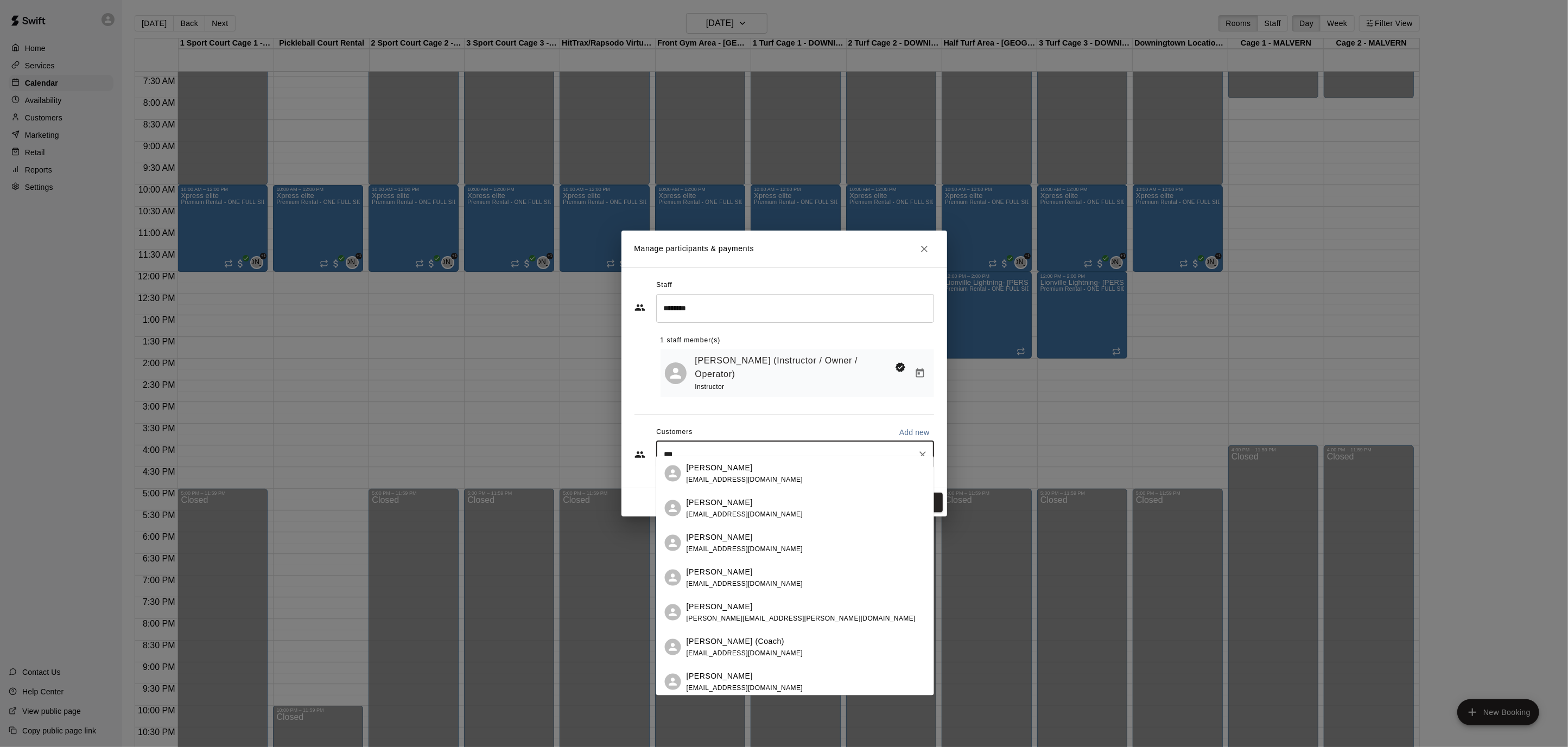
click at [744, 644] on p "Jay Detwiler (Coach)" at bounding box center [735, 641] width 98 height 12
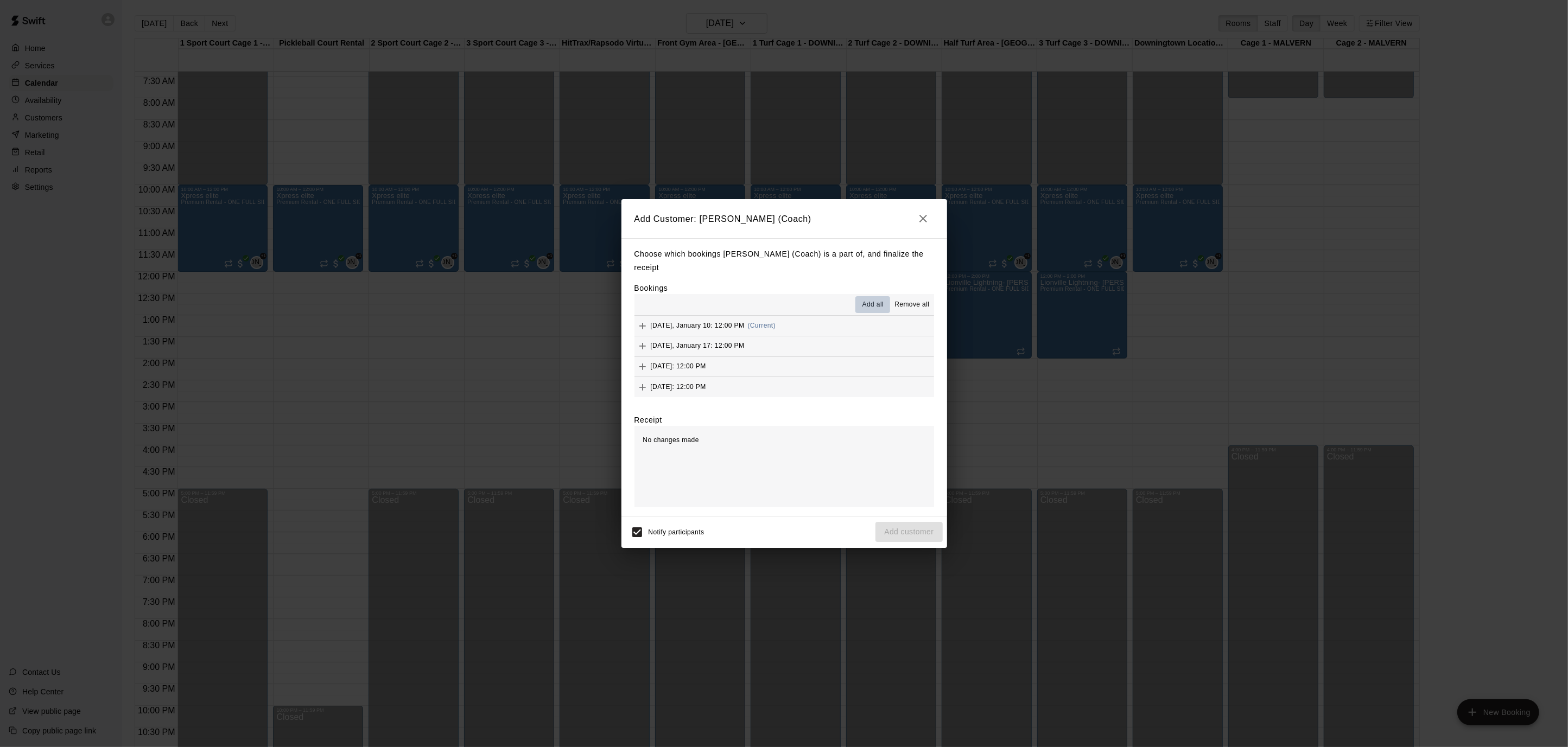
click at [876, 301] on span "Add all" at bounding box center [873, 305] width 22 height 11
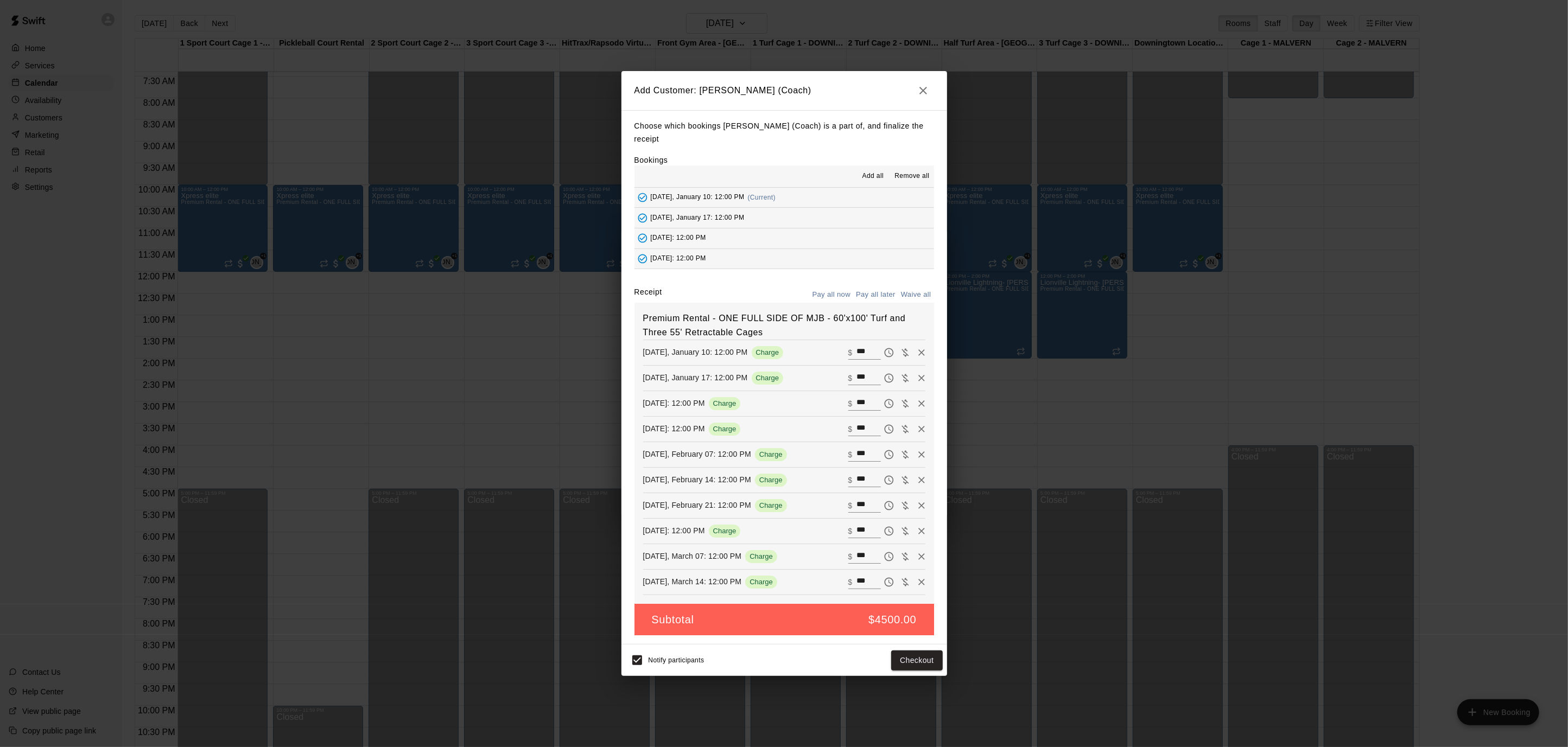
click at [916, 287] on button "Waive all" at bounding box center [916, 295] width 36 height 17
type input "*"
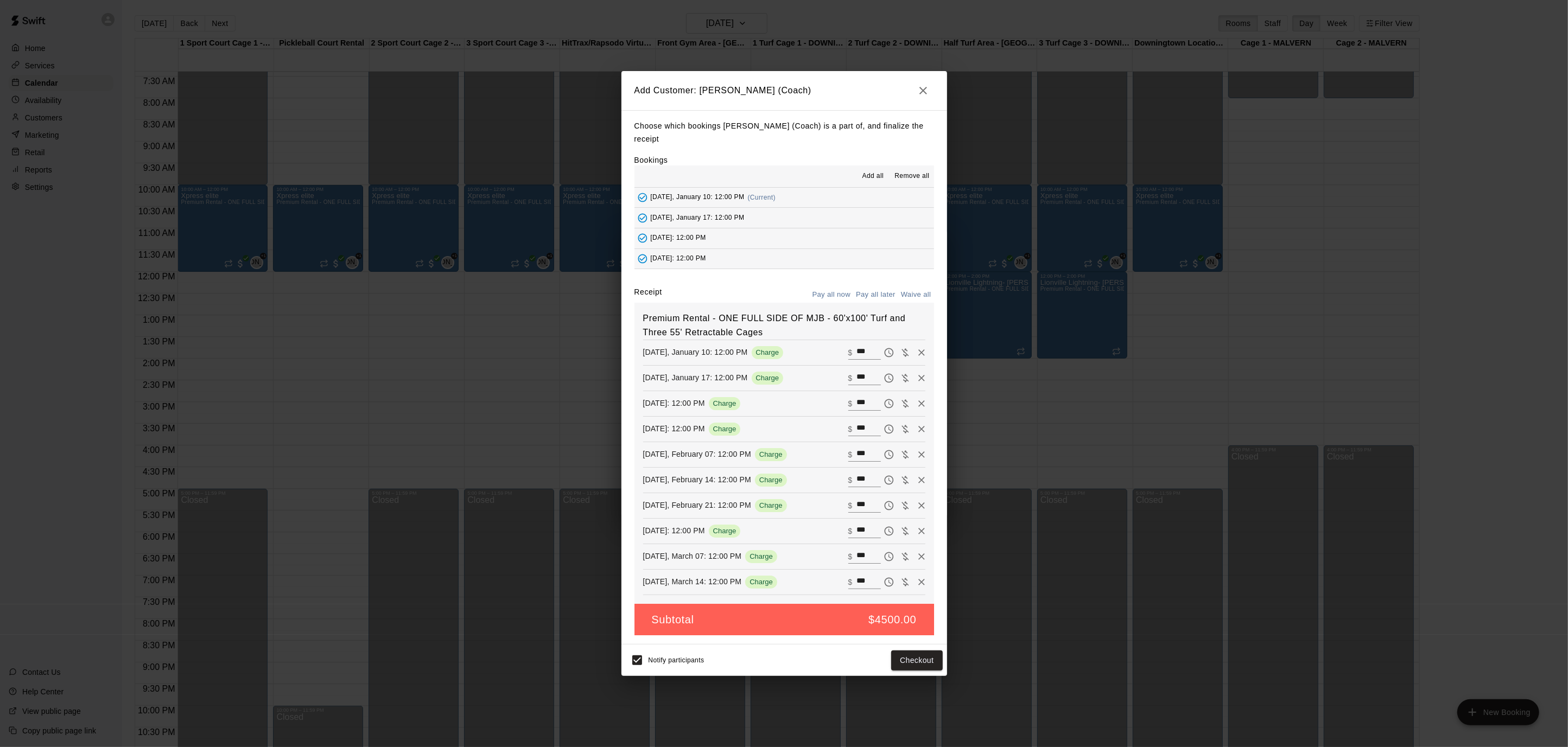
type input "*"
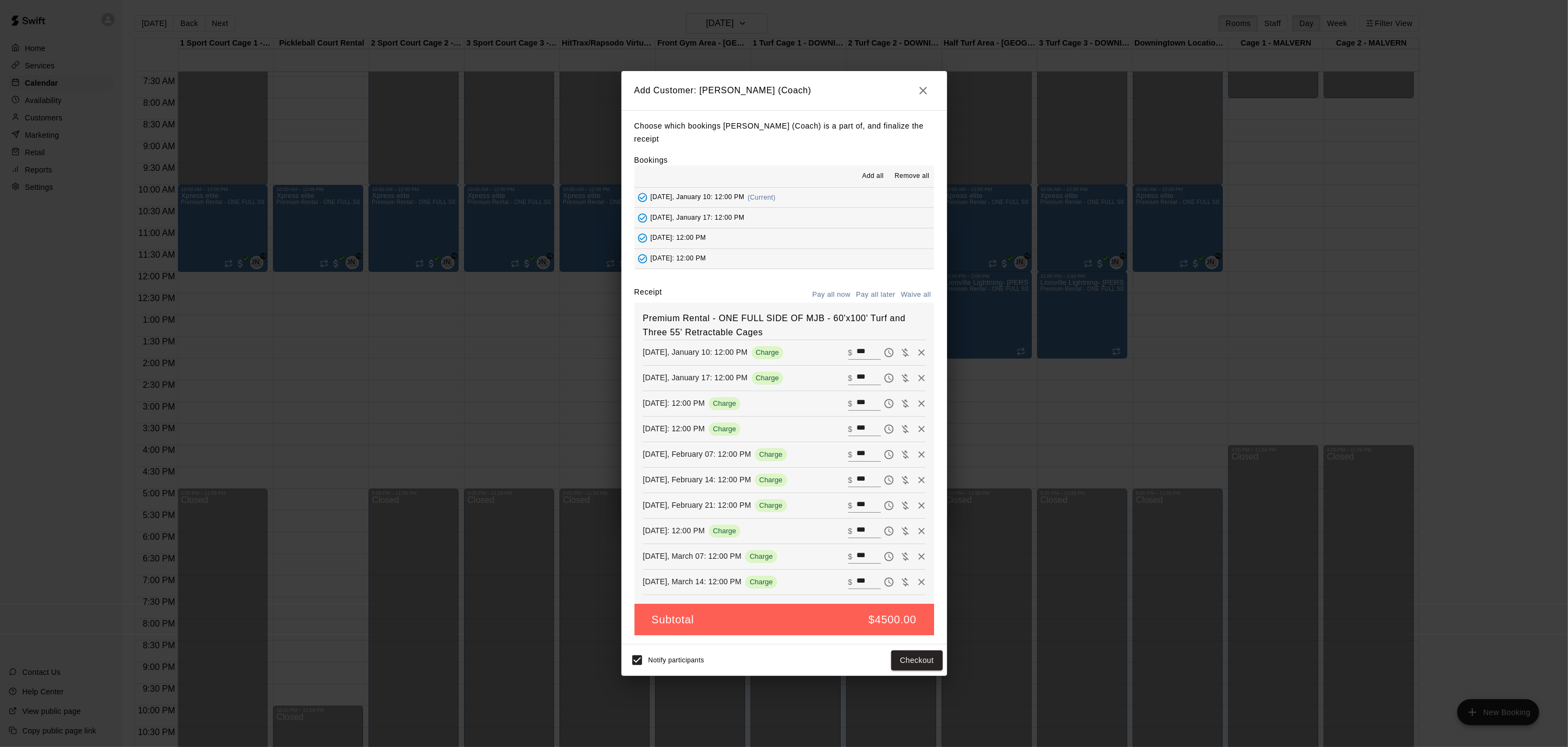
type input "*"
click at [919, 660] on button "Add customer" at bounding box center [909, 660] width 67 height 20
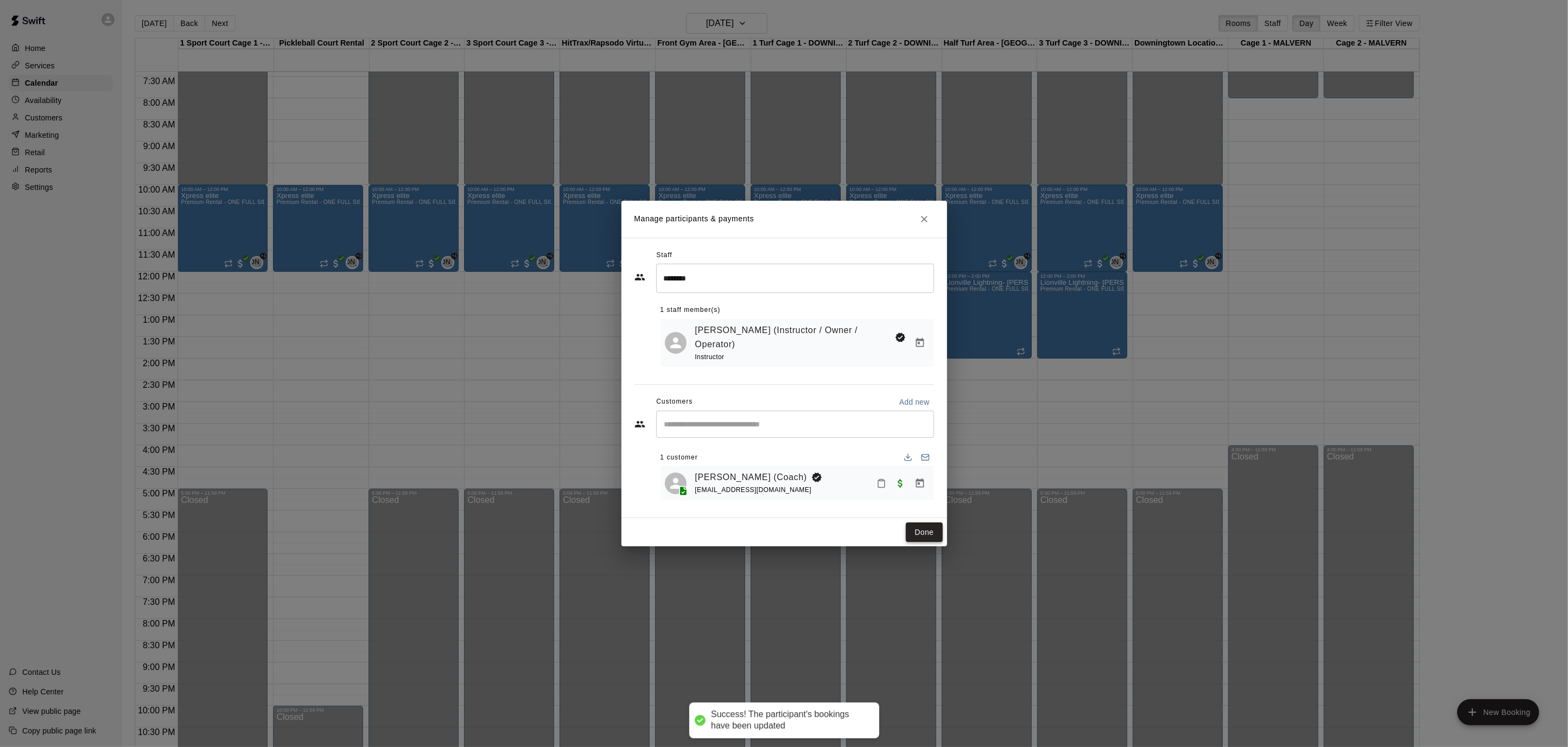
click at [926, 529] on button "Done" at bounding box center [924, 532] width 37 height 20
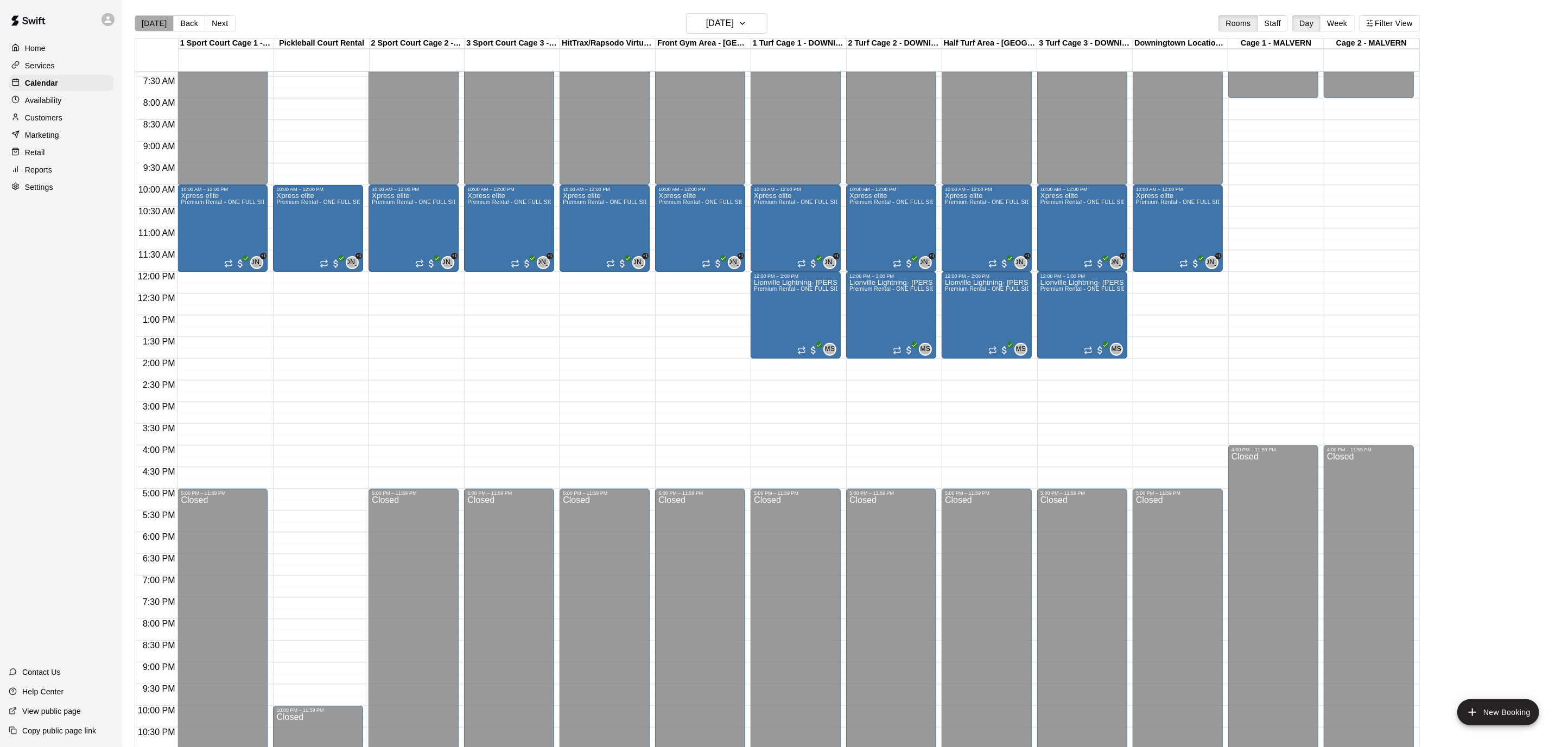
click at [164, 21] on button "[DATE]" at bounding box center [154, 23] width 39 height 16
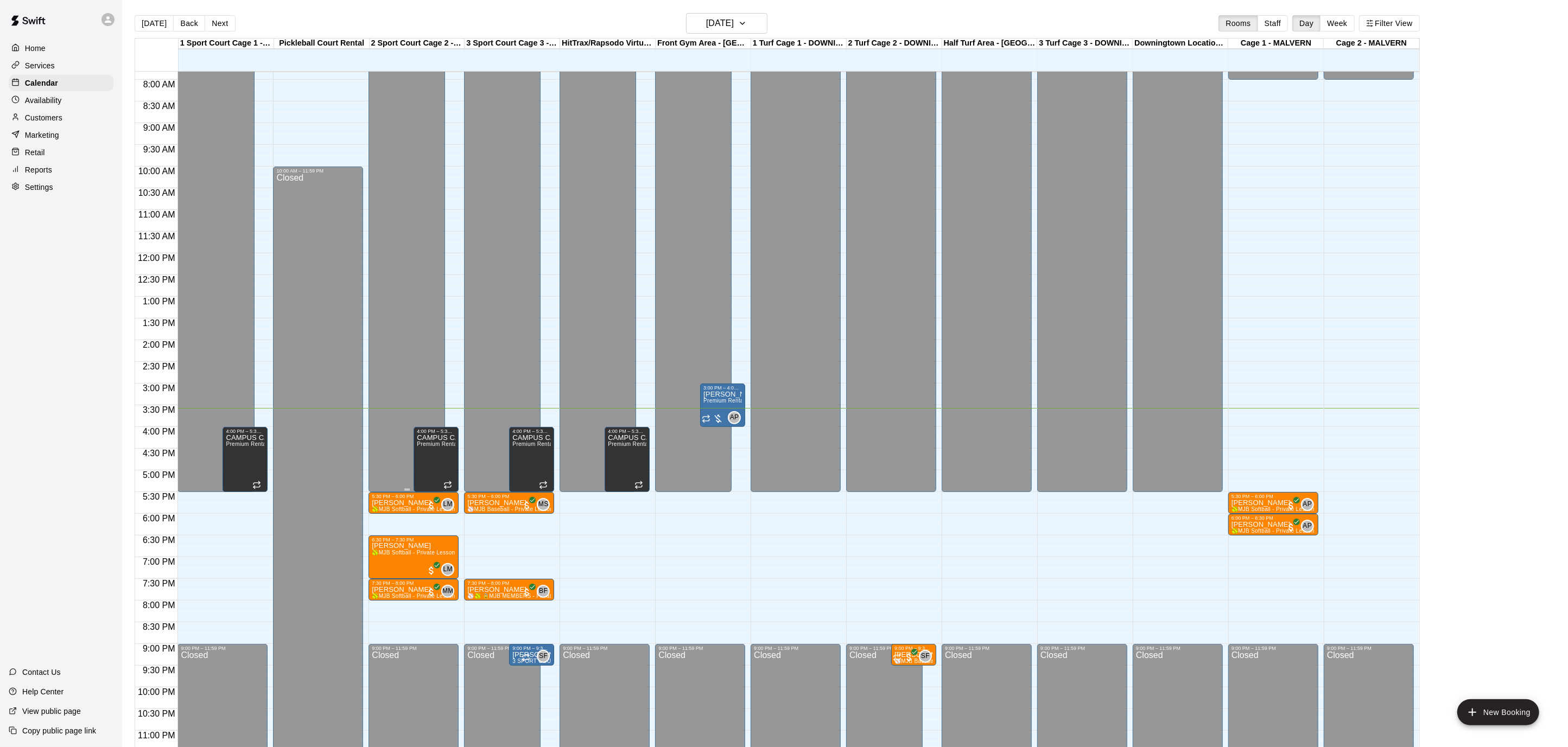
scroll to position [344, 0]
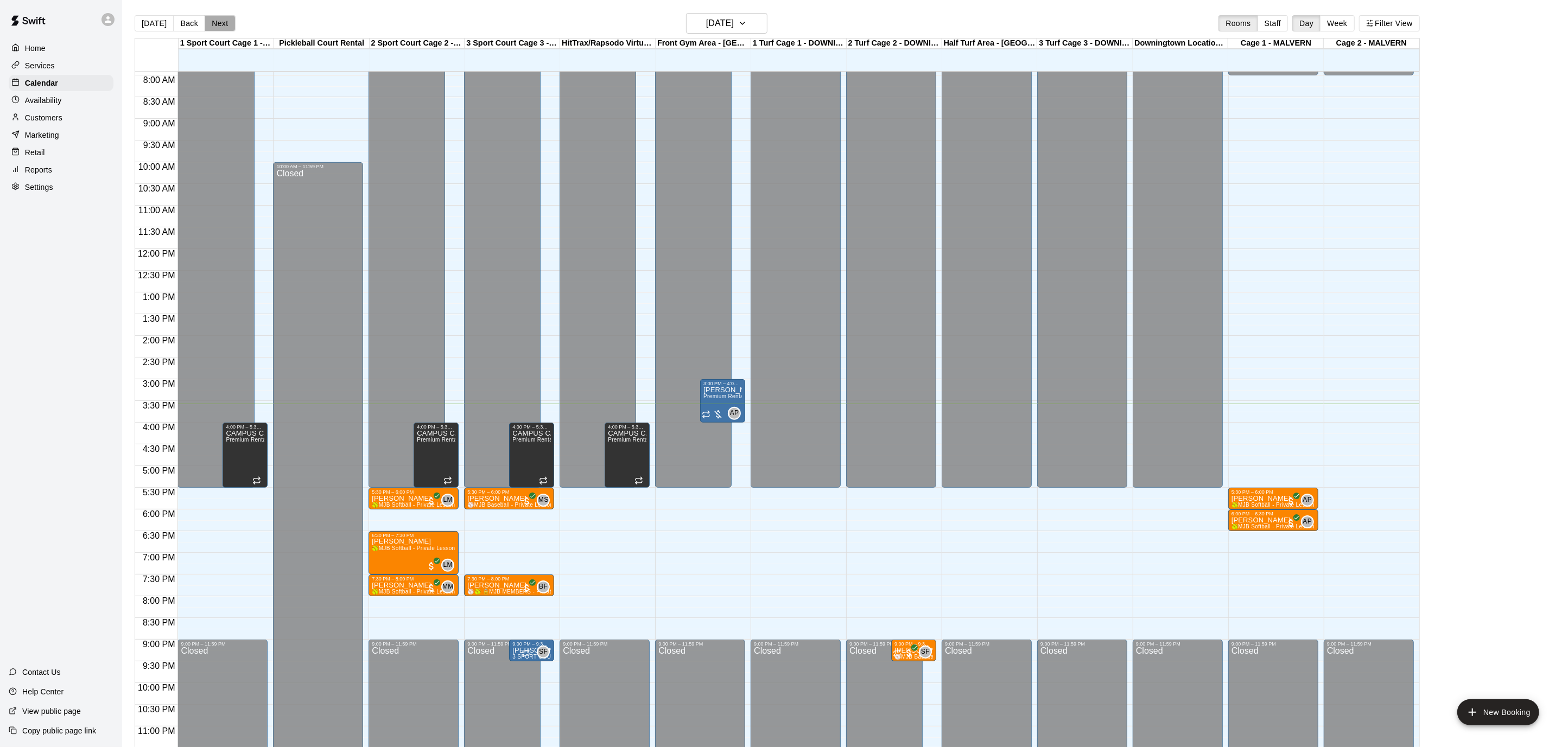
click at [205, 17] on button "Next" at bounding box center [220, 23] width 30 height 16
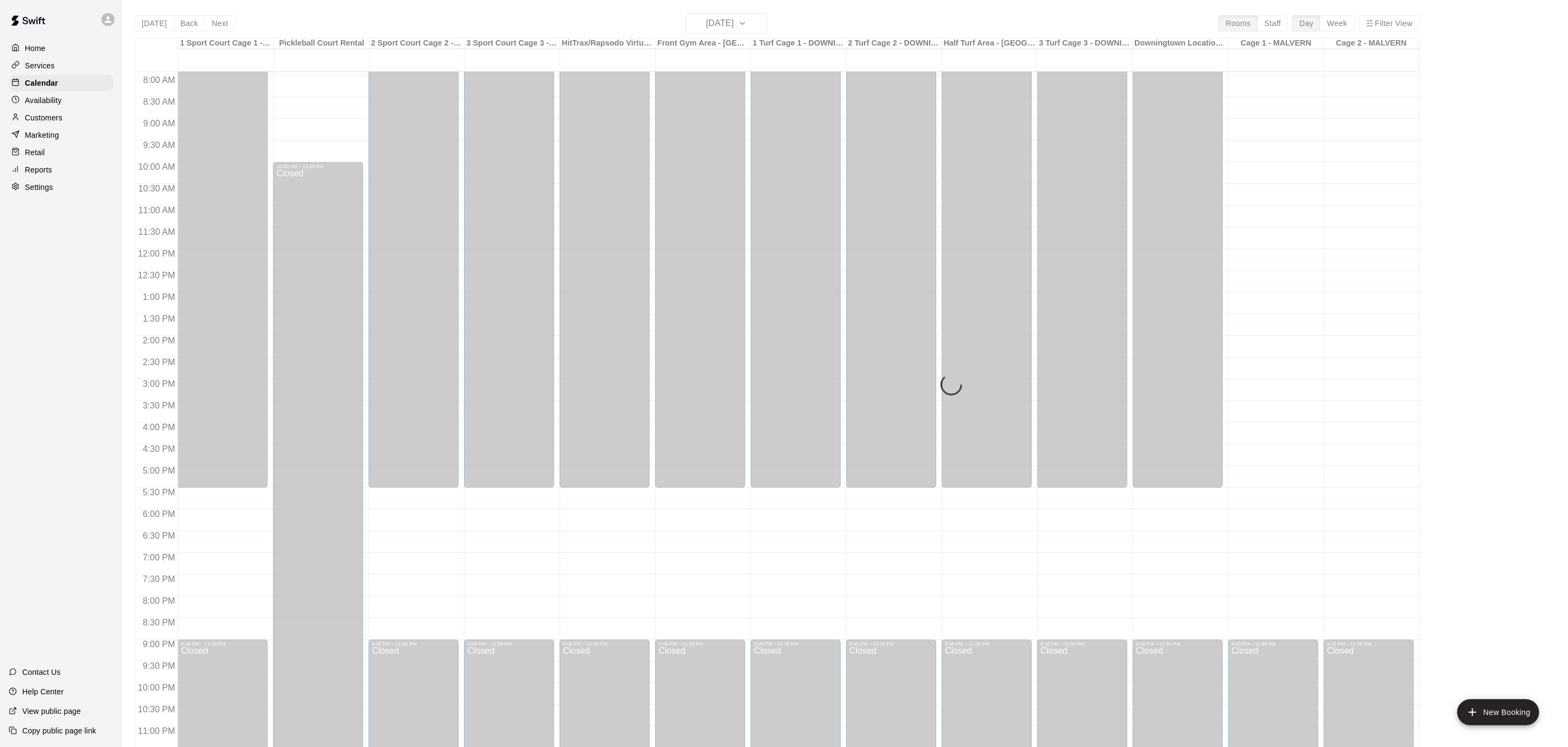
click at [205, 17] on div "Today Back Next Wednesday Aug 20 Rooms Staff Day Week Filter View 1 Sport Court…" at bounding box center [777, 386] width 1285 height 747
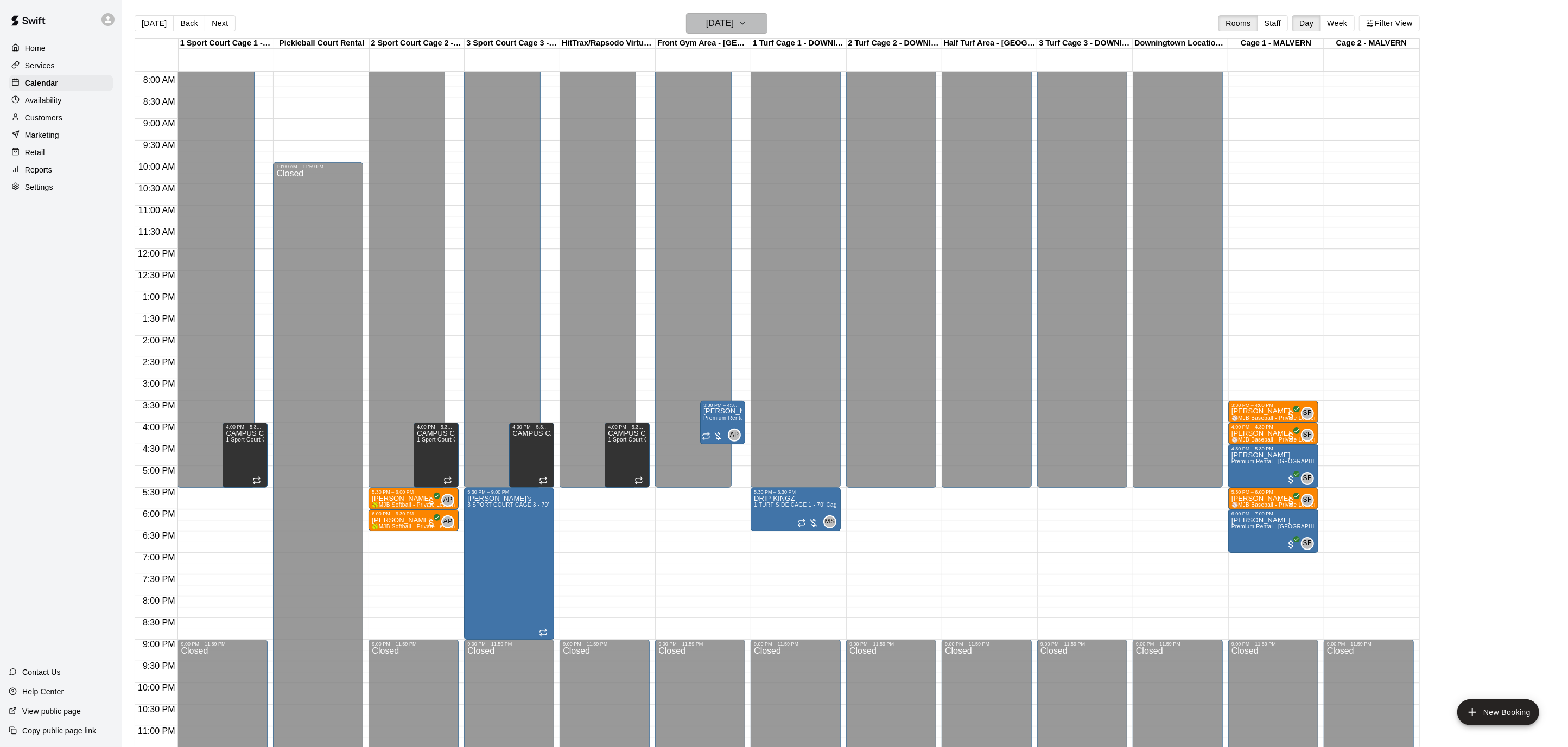
click at [768, 27] on button "Wednesday Aug 20" at bounding box center [727, 23] width 82 height 21
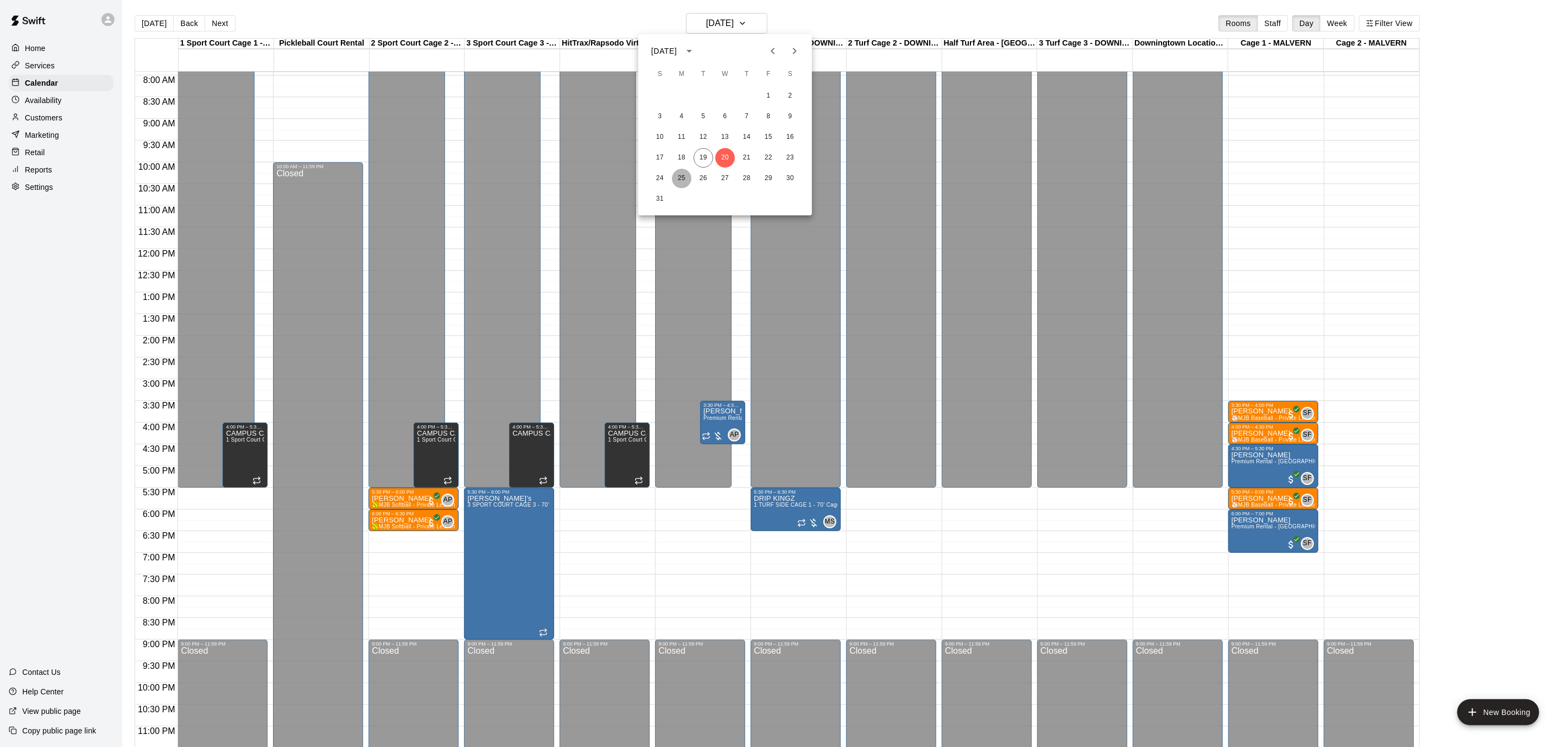
click at [679, 178] on button "25" at bounding box center [682, 178] width 19 height 19
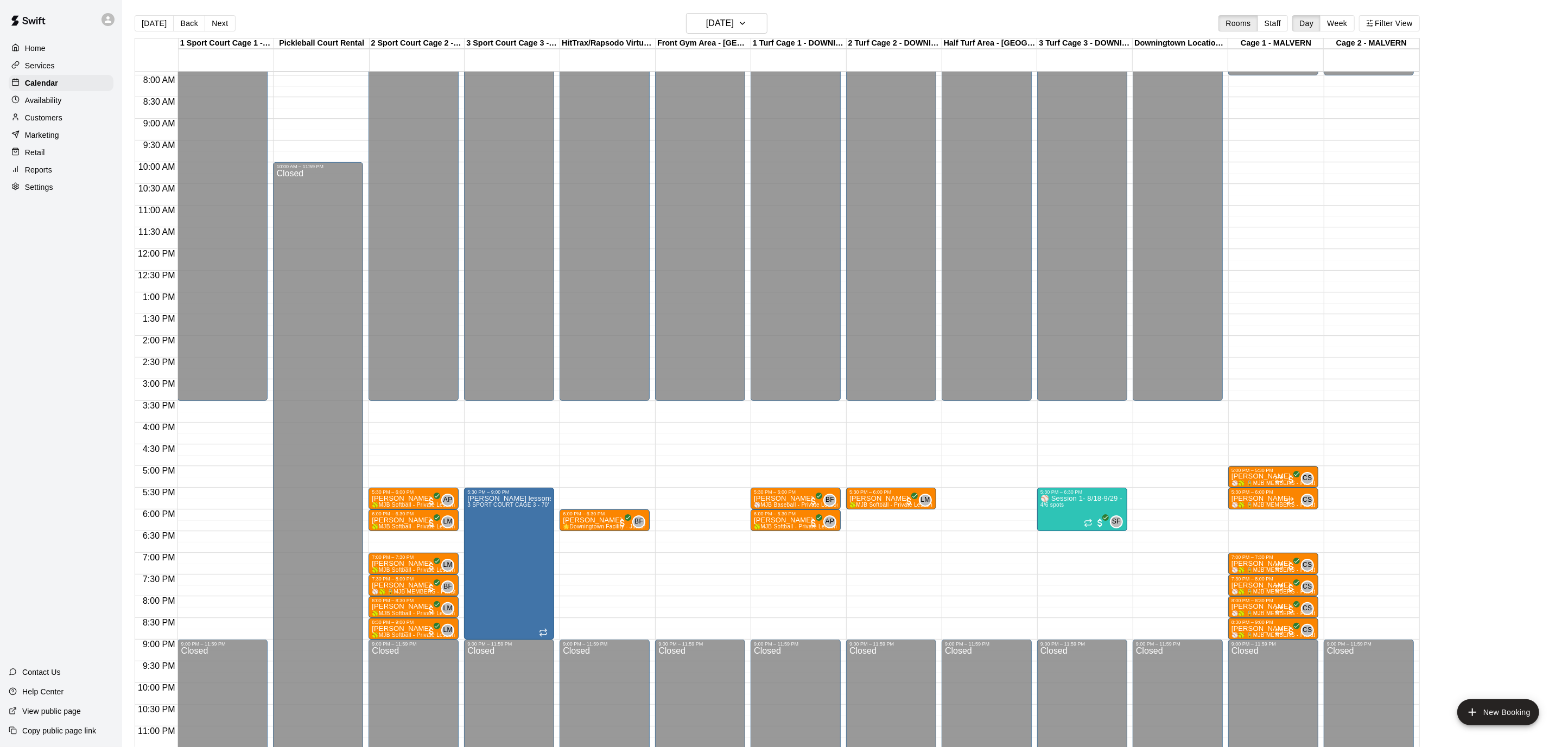
click at [86, 43] on div "Home" at bounding box center [61, 48] width 105 height 16
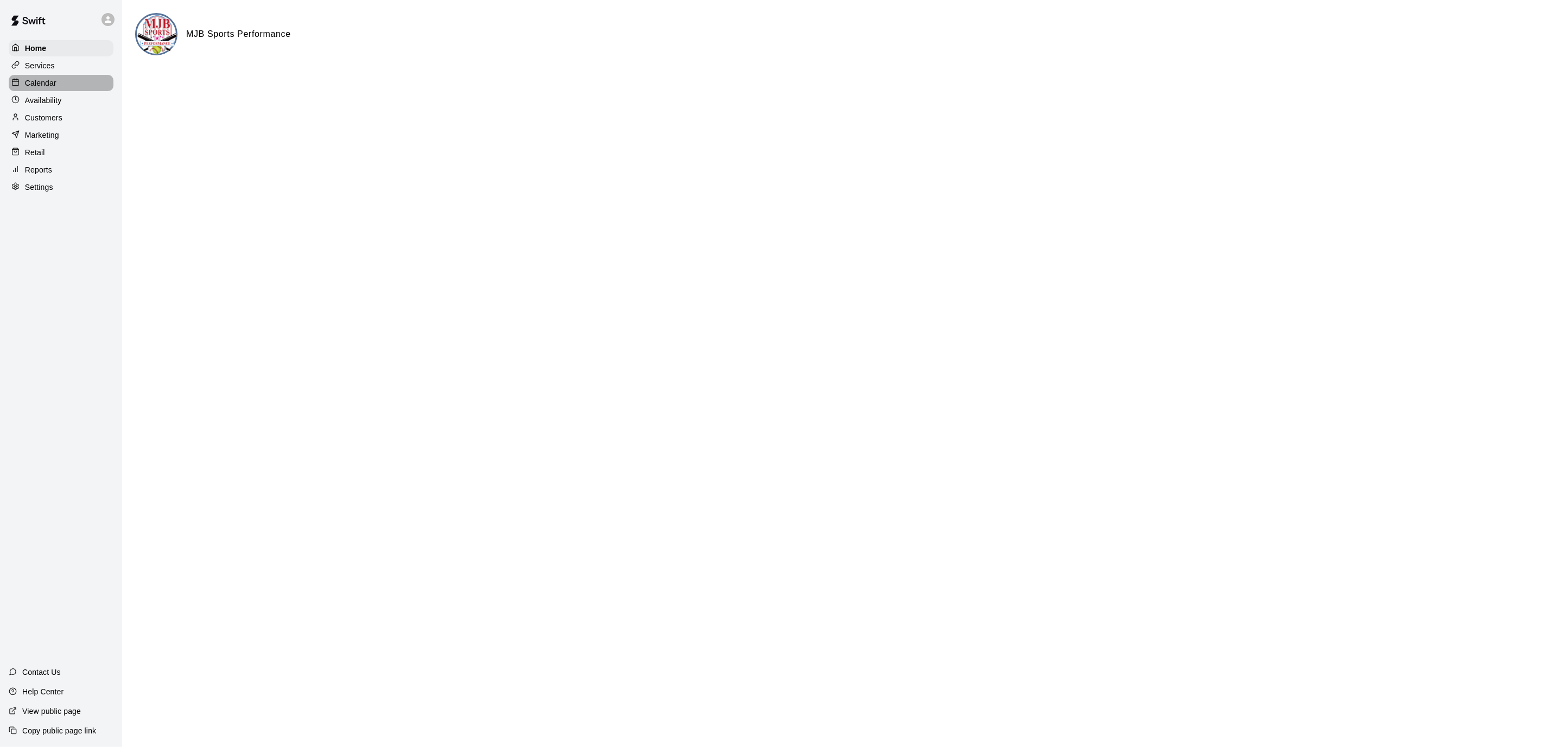
click at [75, 75] on div "Calendar" at bounding box center [61, 83] width 105 height 16
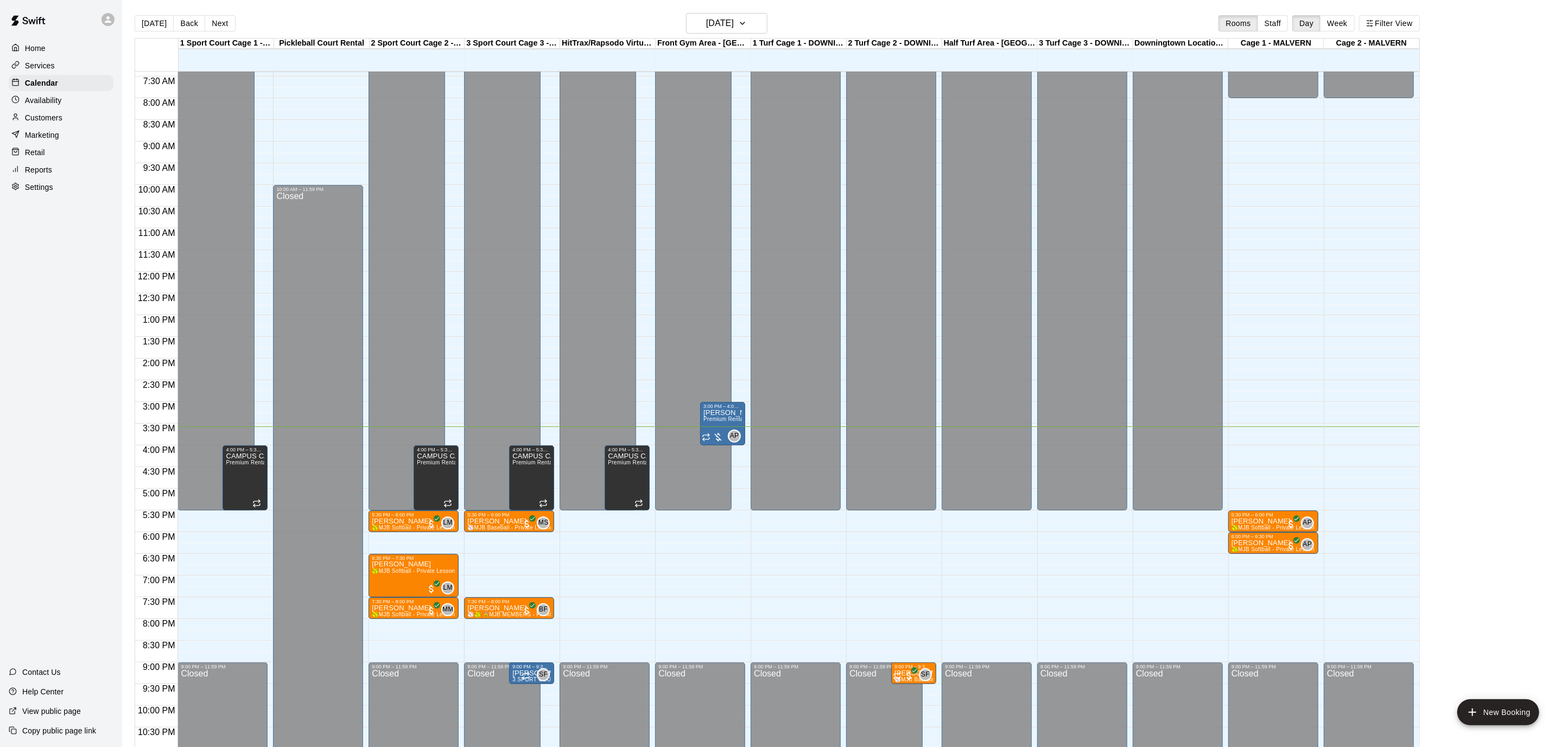
scroll to position [319, 0]
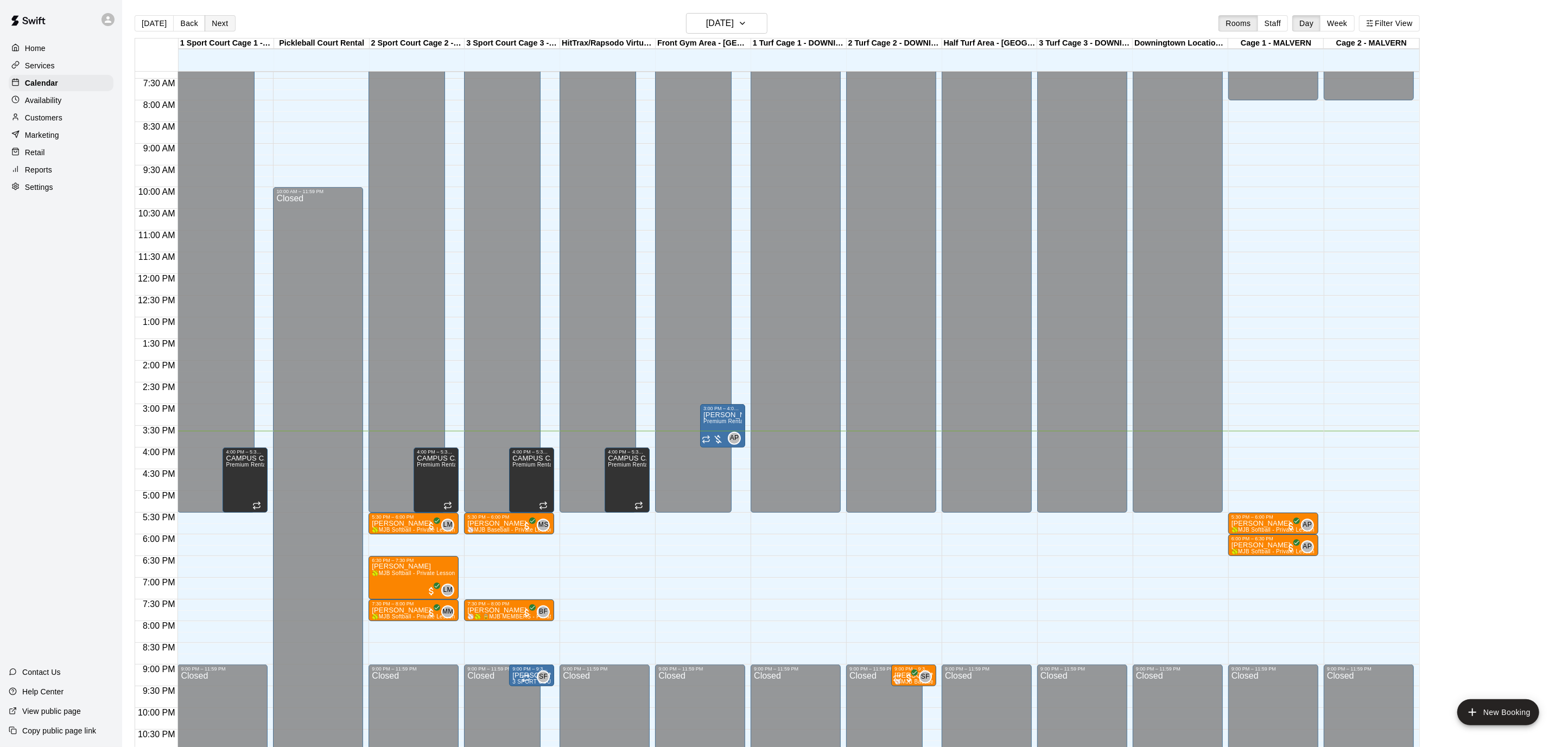
click at [220, 25] on button "Next" at bounding box center [220, 23] width 30 height 16
click at [220, 25] on div "Today Back Next Tuesday Aug 19 Rooms Staff Day Week Filter View 1 Sport Court C…" at bounding box center [777, 386] width 1285 height 747
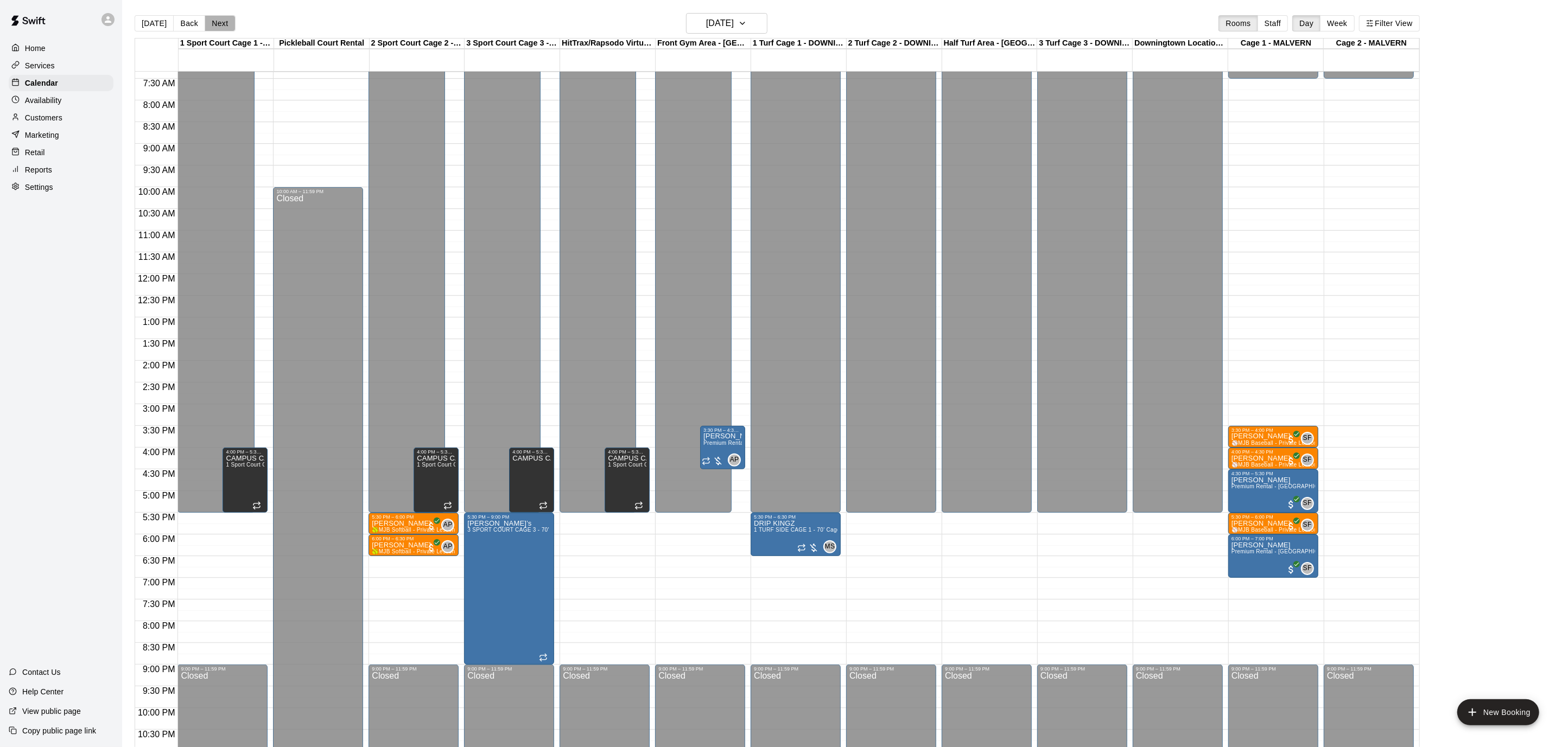
click at [219, 25] on button "Next" at bounding box center [220, 23] width 30 height 16
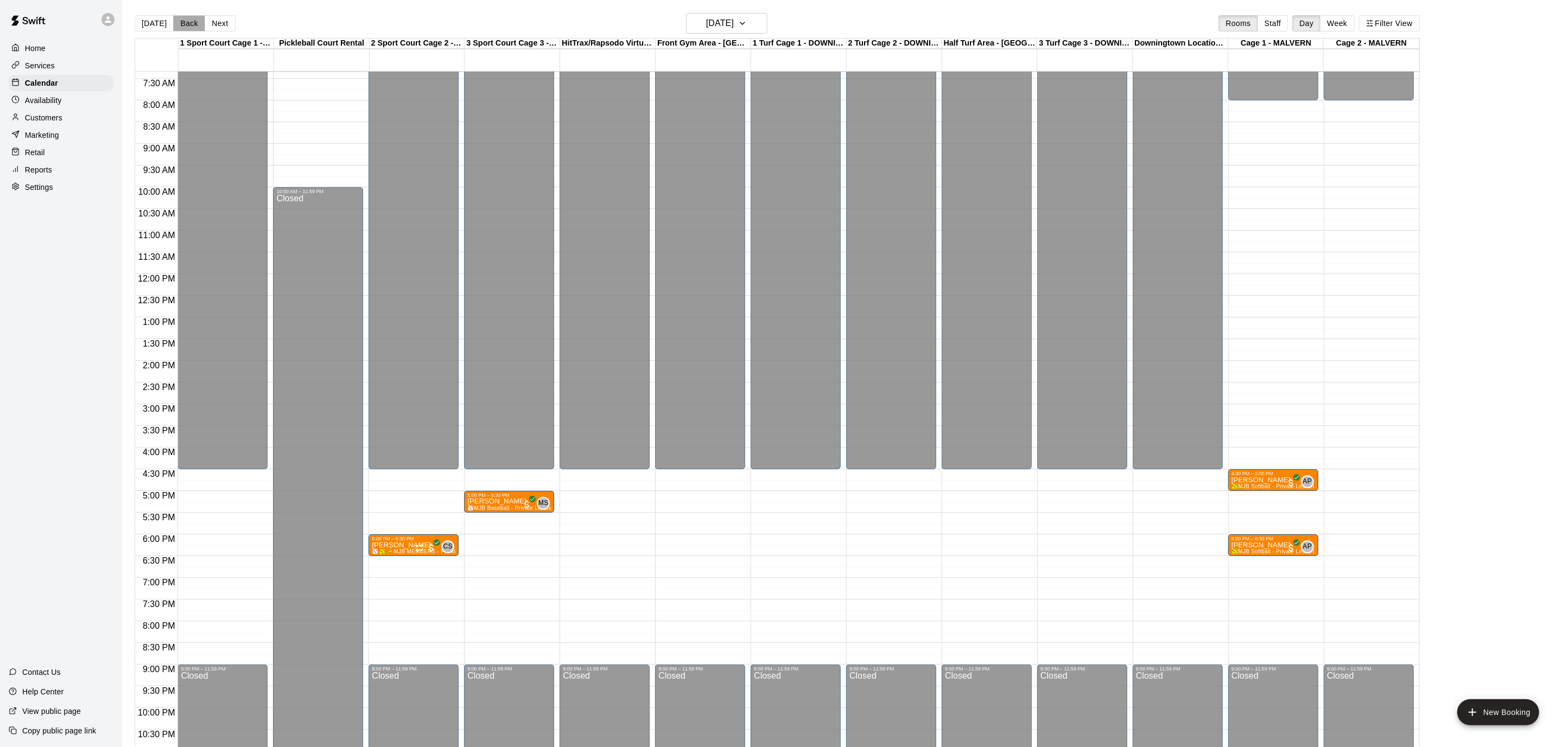
click at [187, 27] on button "Back" at bounding box center [189, 23] width 32 height 16
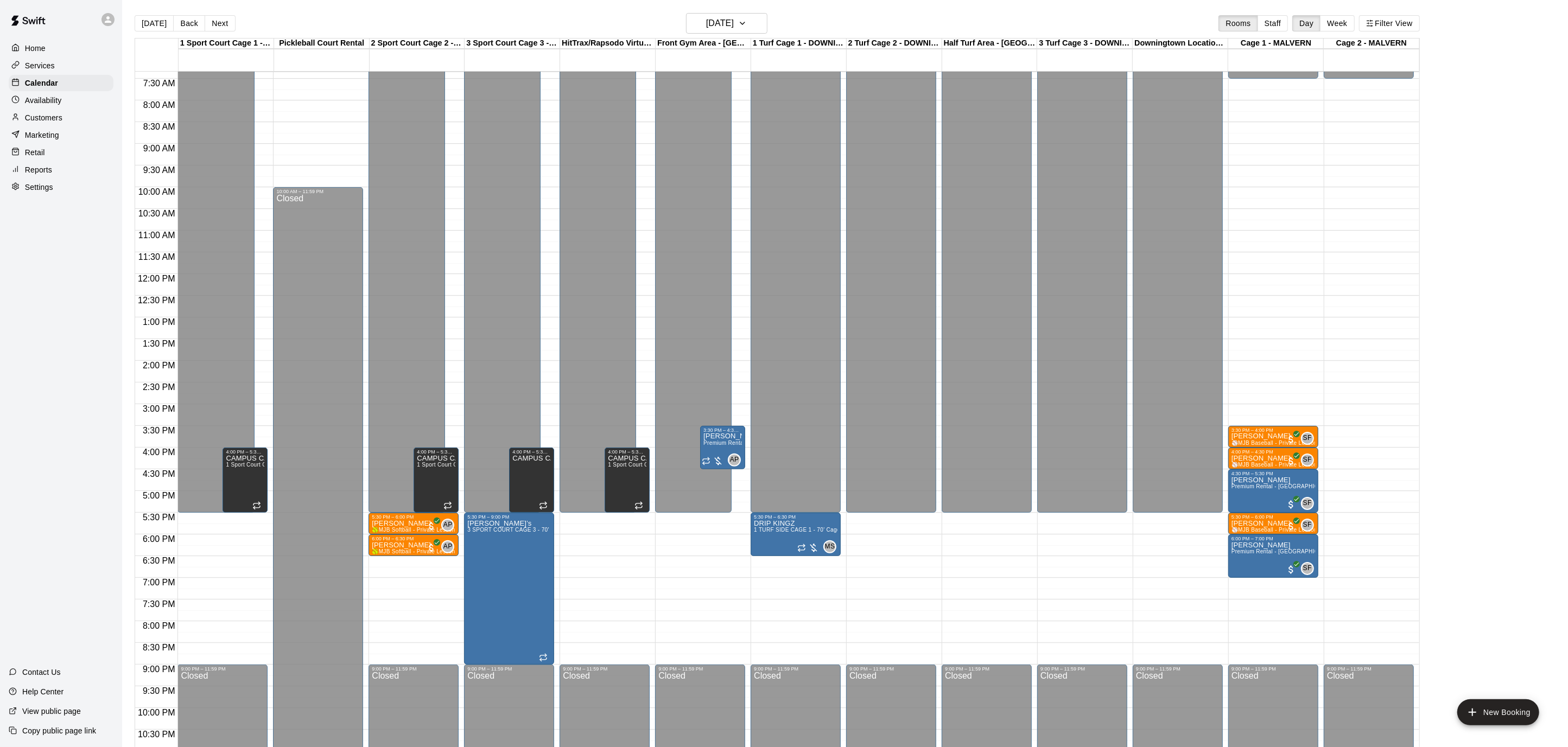
click at [50, 103] on p "Availability" at bounding box center [43, 100] width 37 height 11
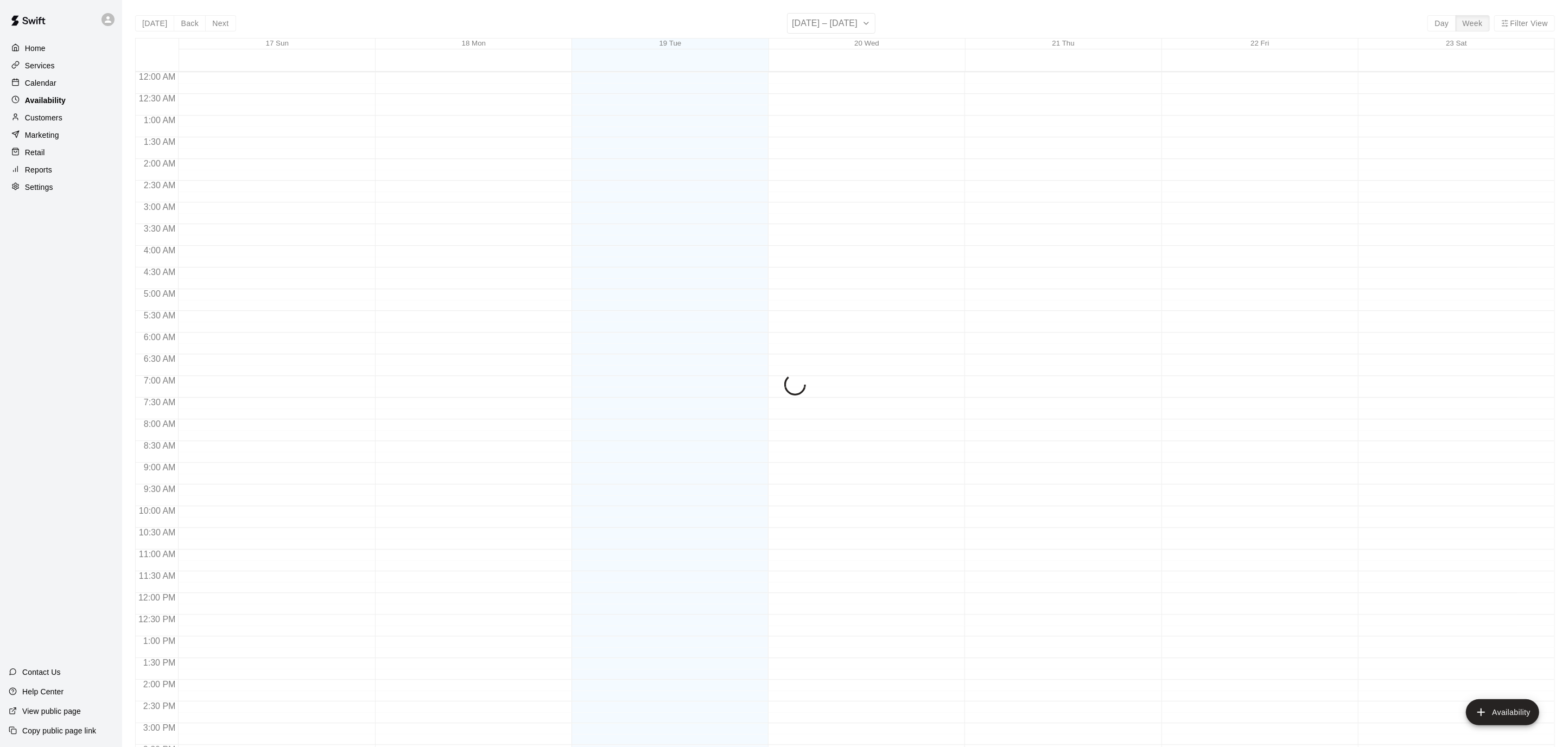
scroll to position [353, 0]
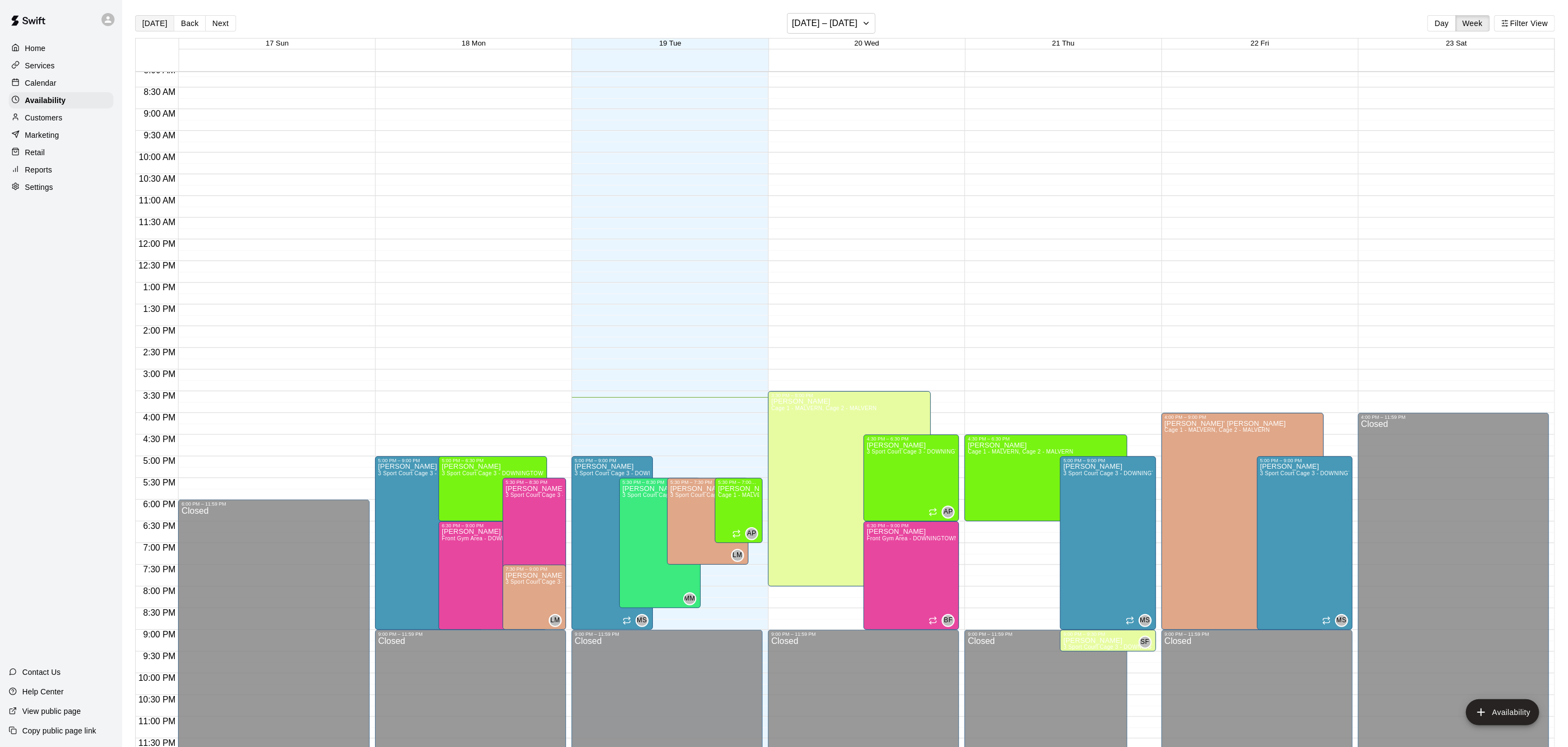
click at [150, 20] on button "[DATE]" at bounding box center [155, 23] width 39 height 16
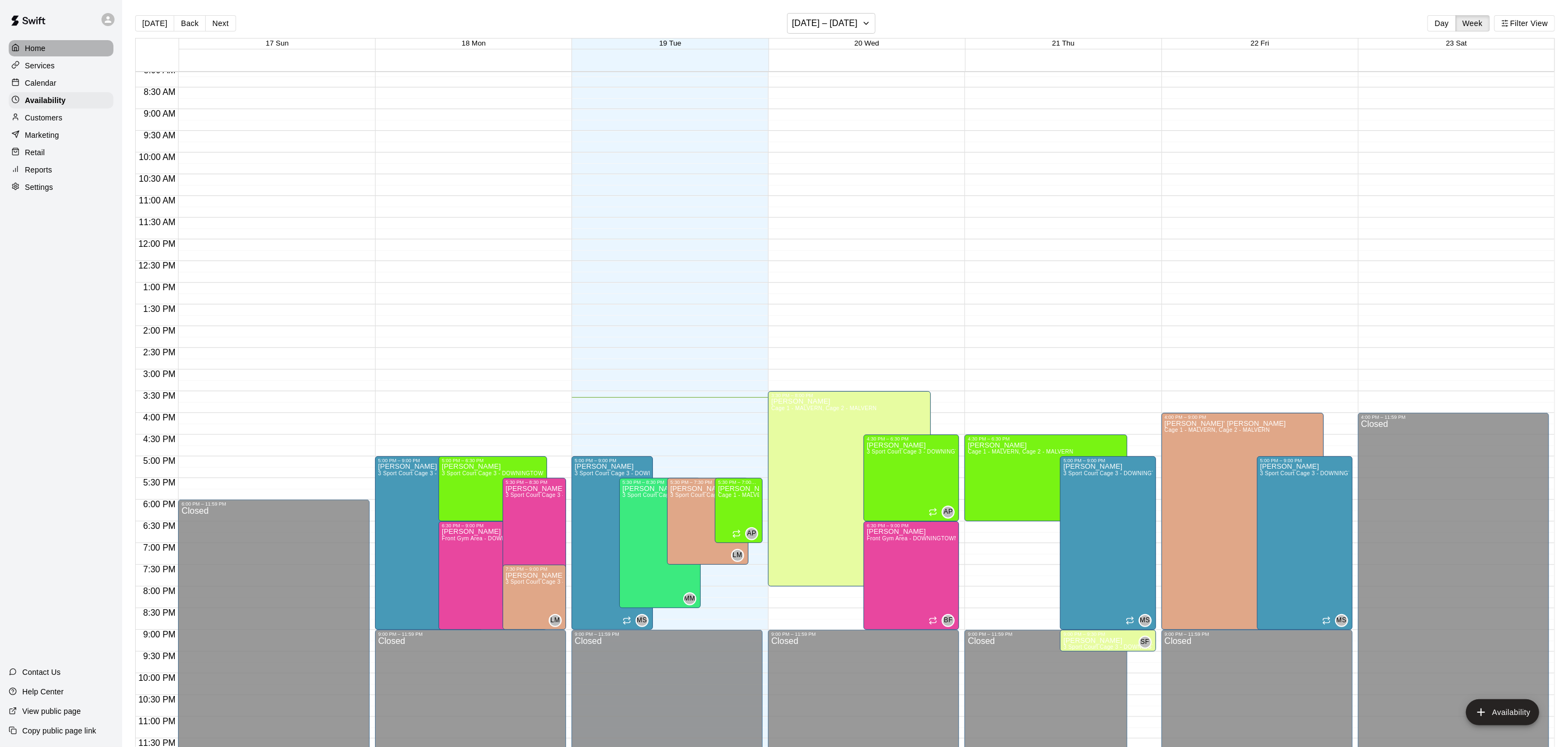
click at [49, 43] on div "Home" at bounding box center [61, 48] width 105 height 16
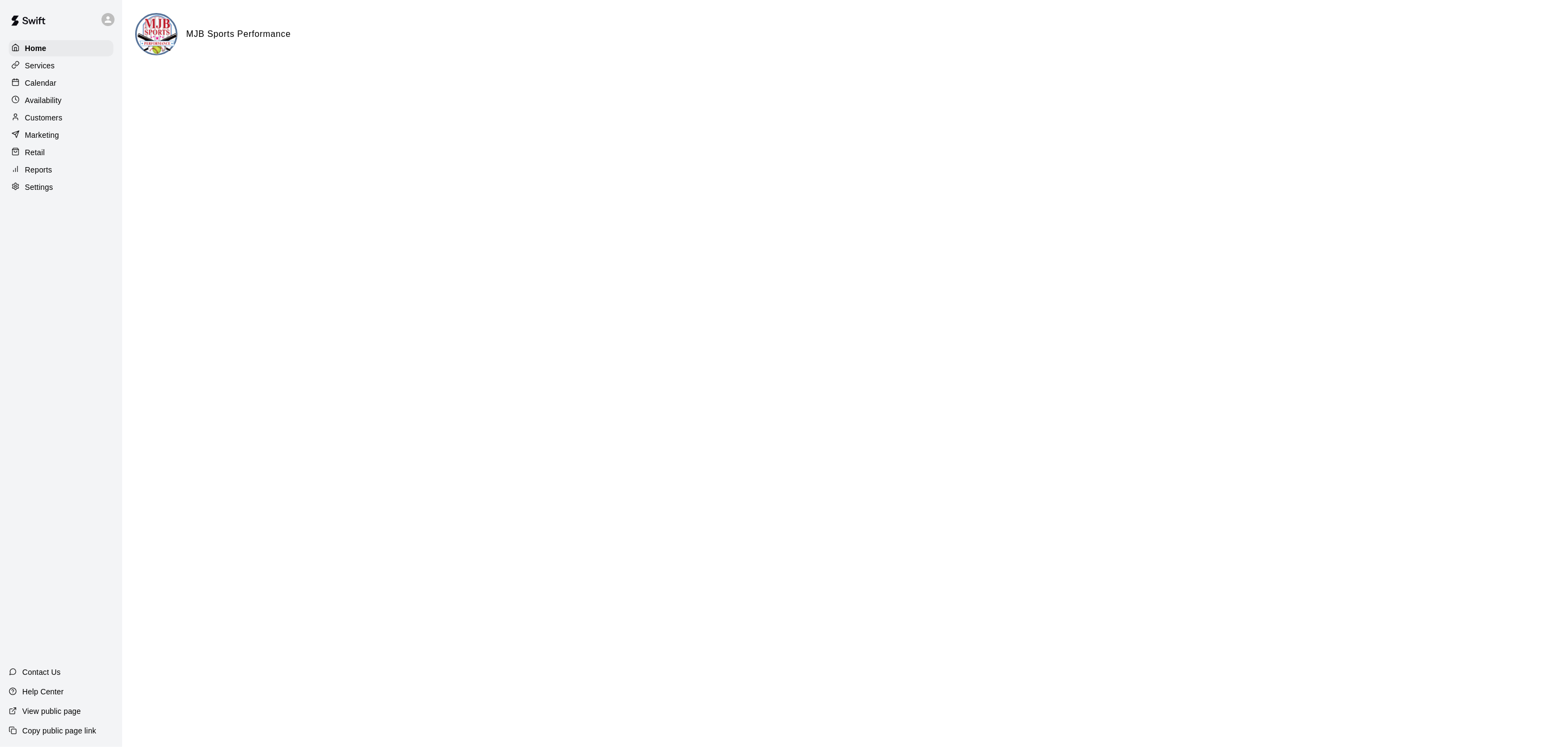
click at [68, 83] on div "Calendar" at bounding box center [61, 83] width 105 height 16
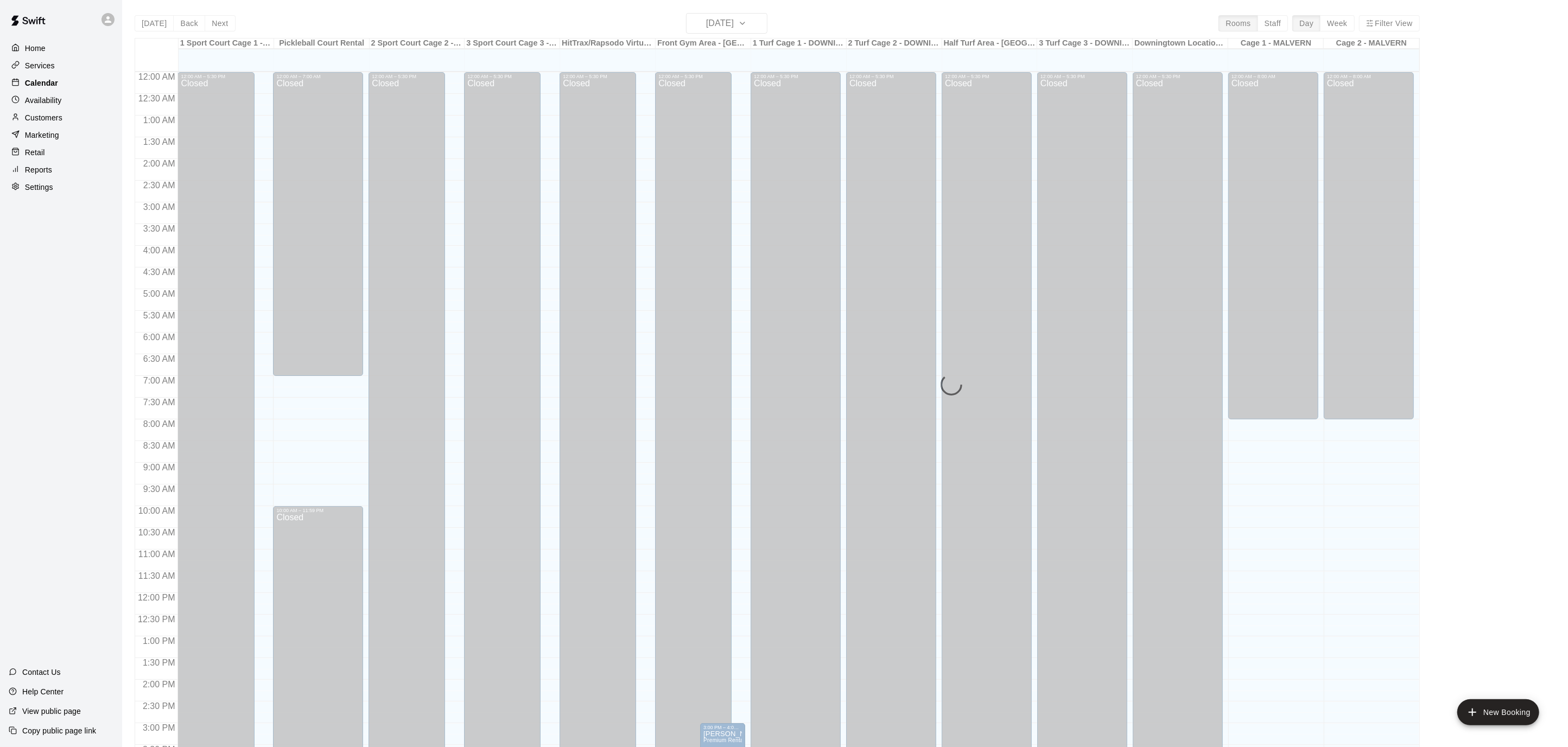
scroll to position [321, 0]
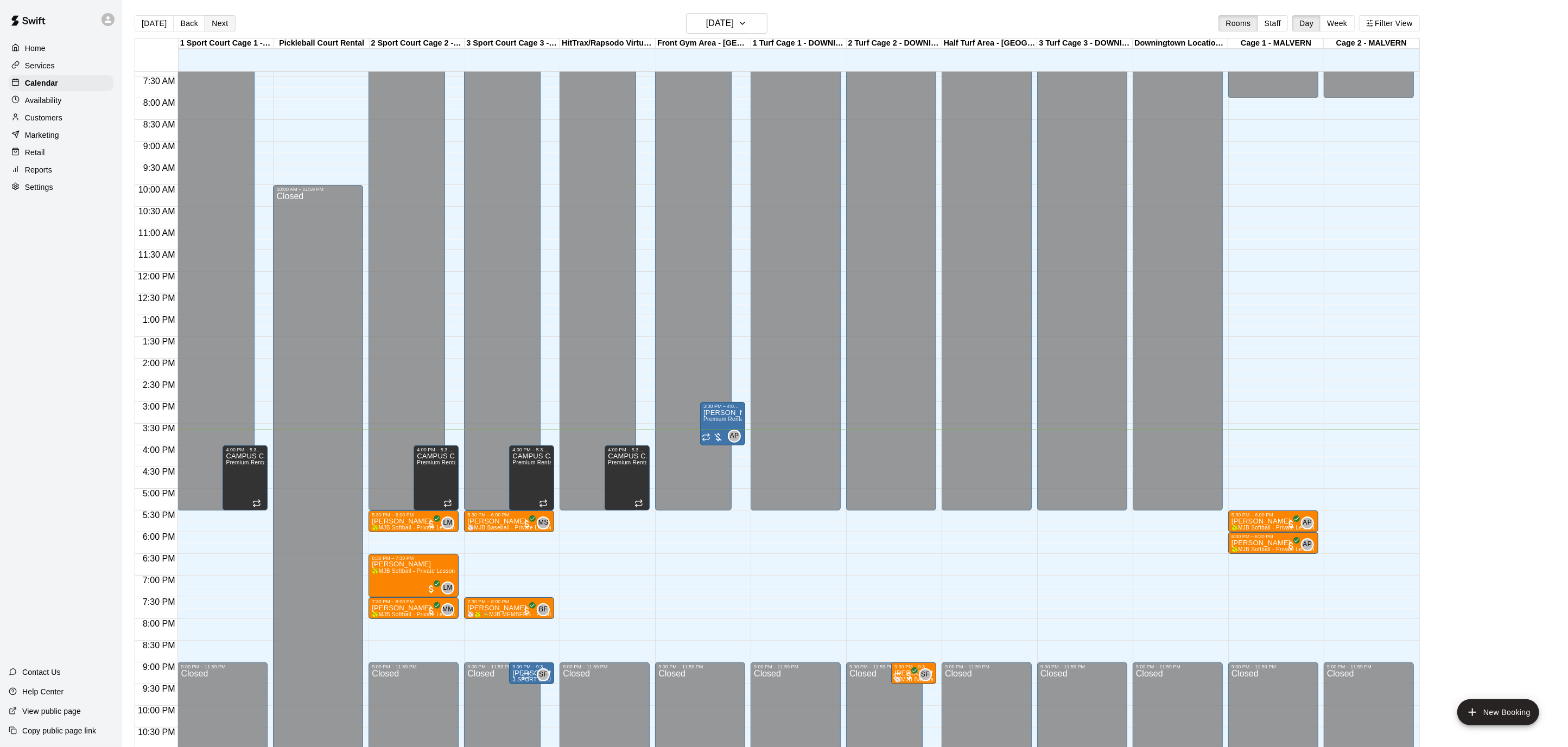
click at [224, 19] on button "Next" at bounding box center [220, 23] width 30 height 16
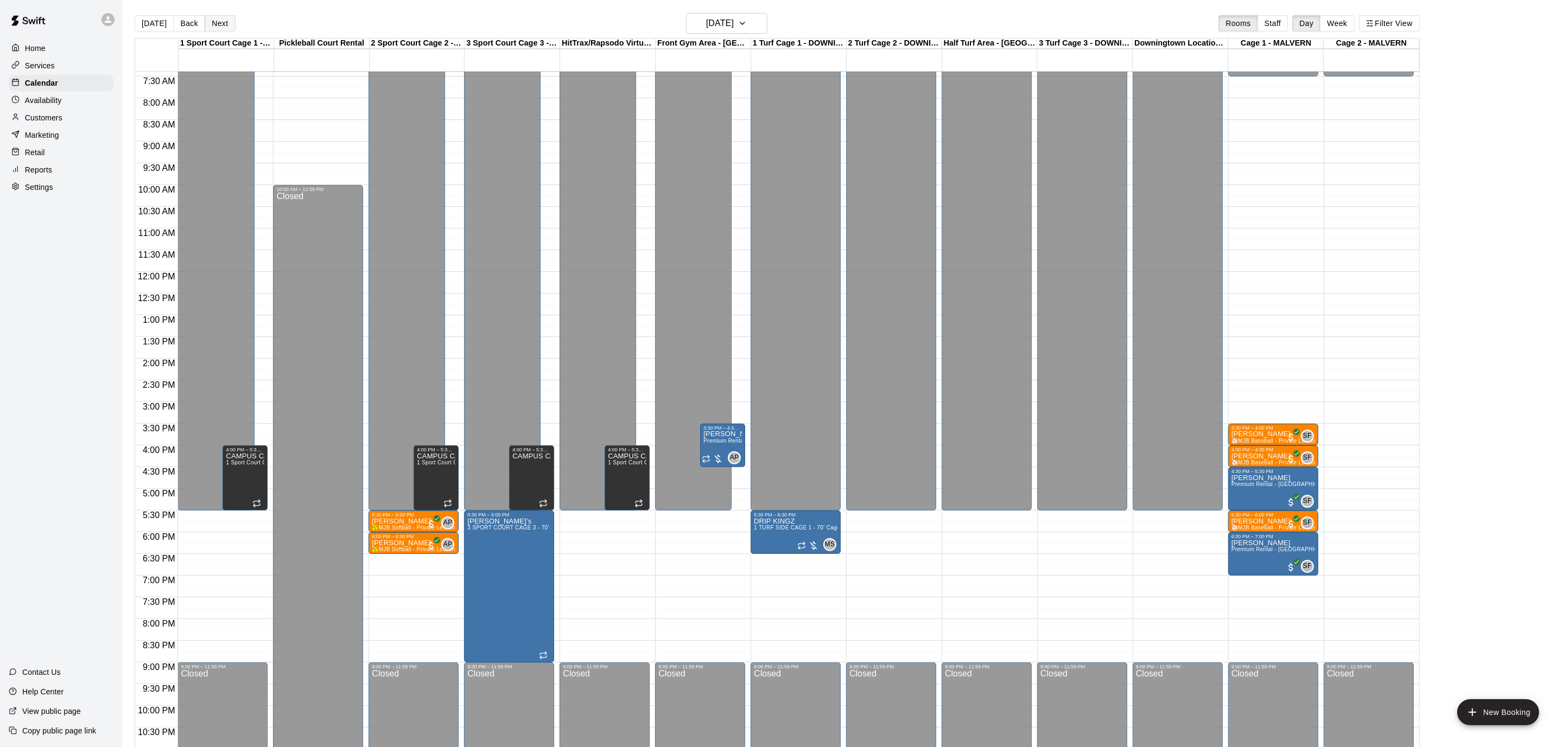
click at [225, 24] on button "Next" at bounding box center [220, 23] width 30 height 16
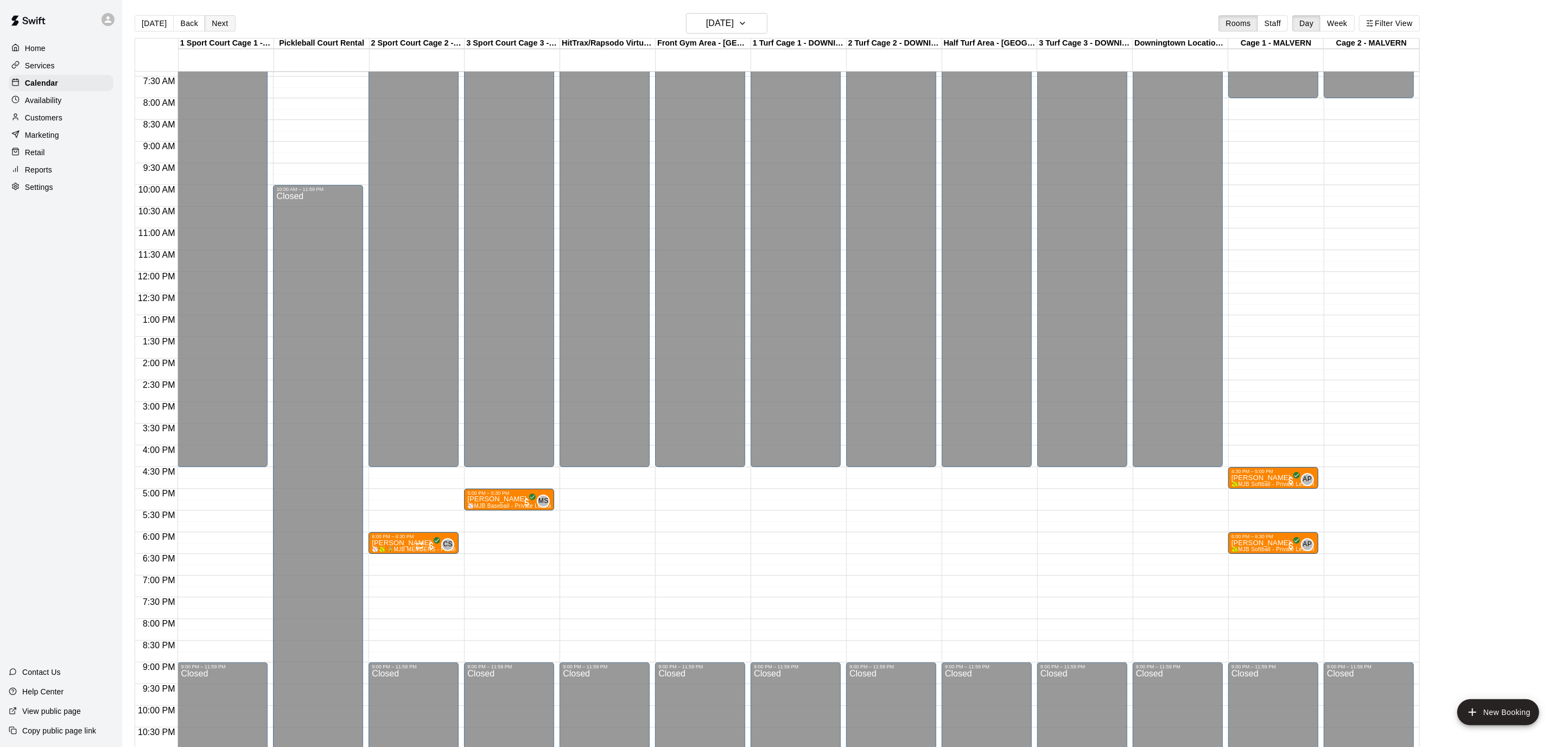
click at [226, 23] on button "Next" at bounding box center [220, 23] width 30 height 16
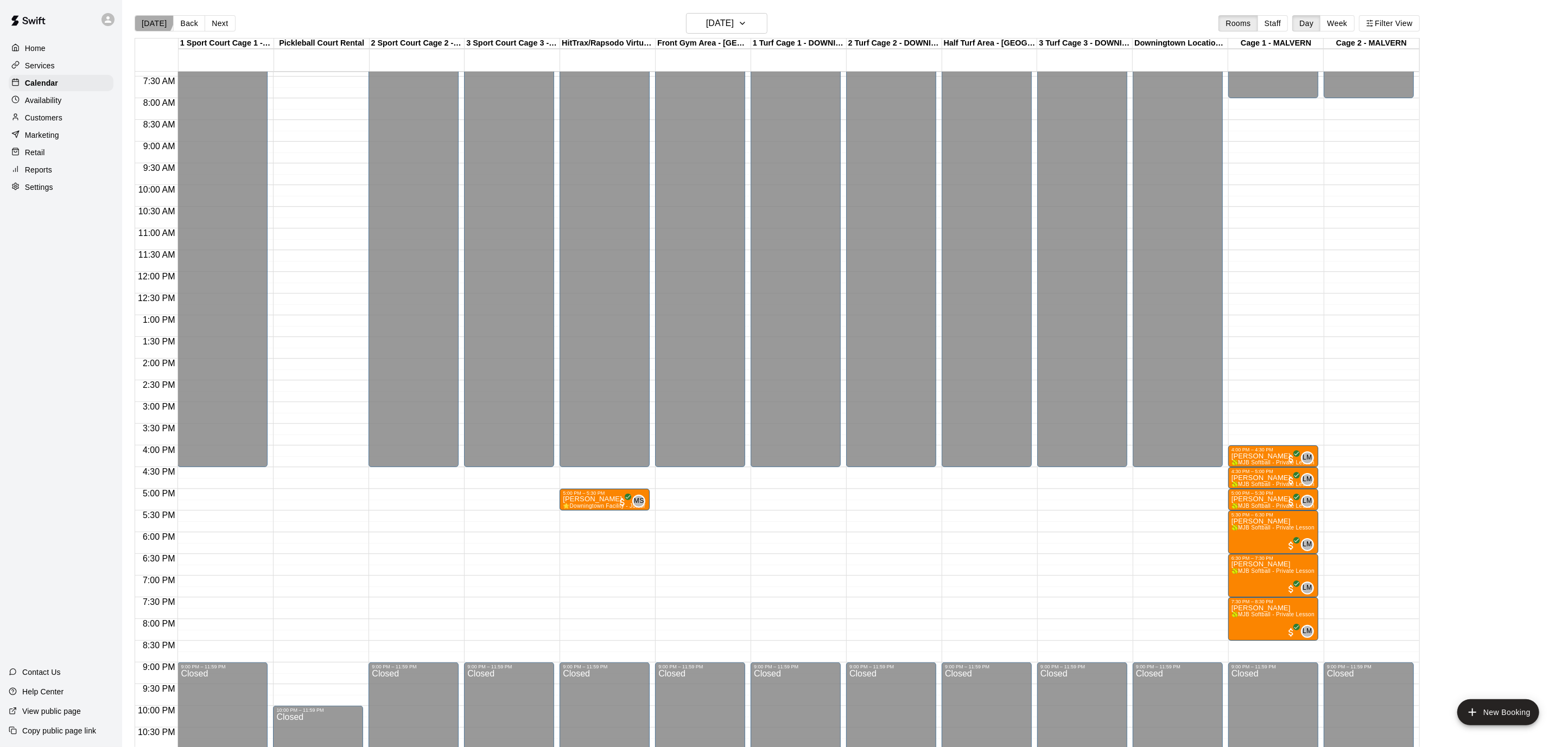
click at [149, 18] on button "[DATE]" at bounding box center [154, 23] width 39 height 16
